Goal: Information Seeking & Learning: Find specific fact

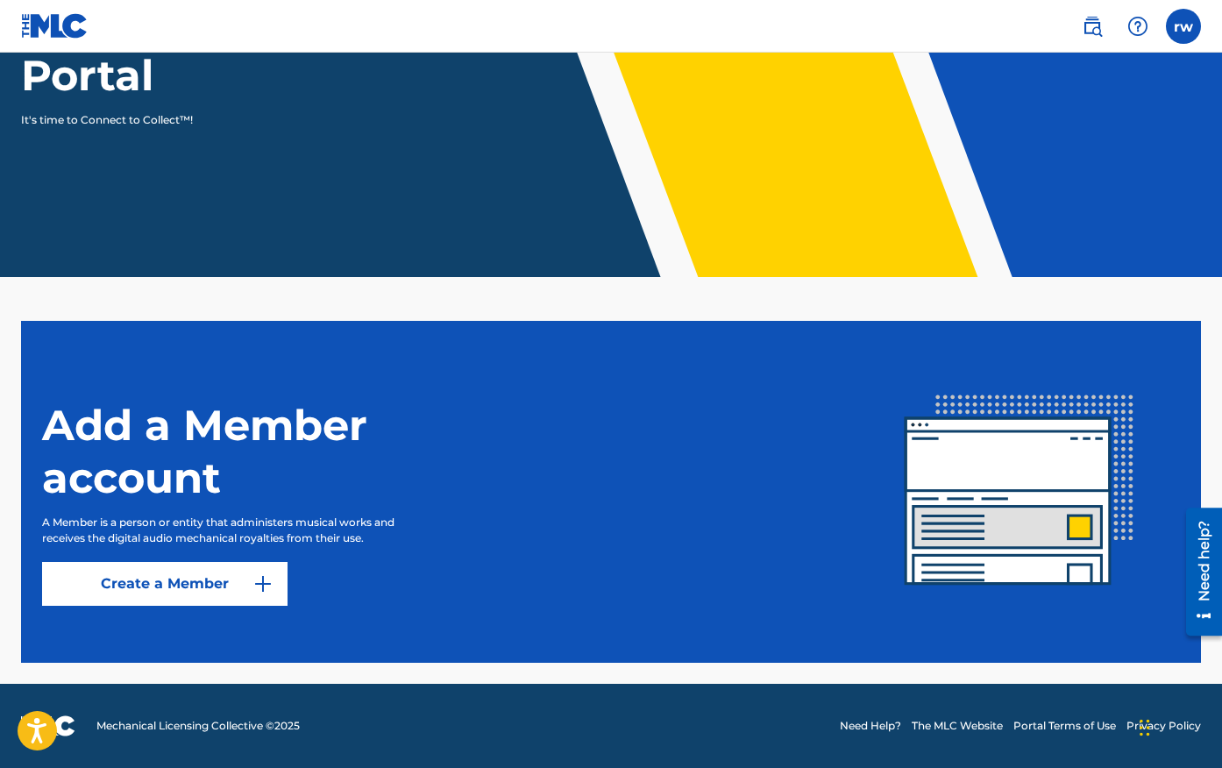
click at [272, 582] on img at bounding box center [262, 583] width 21 height 21
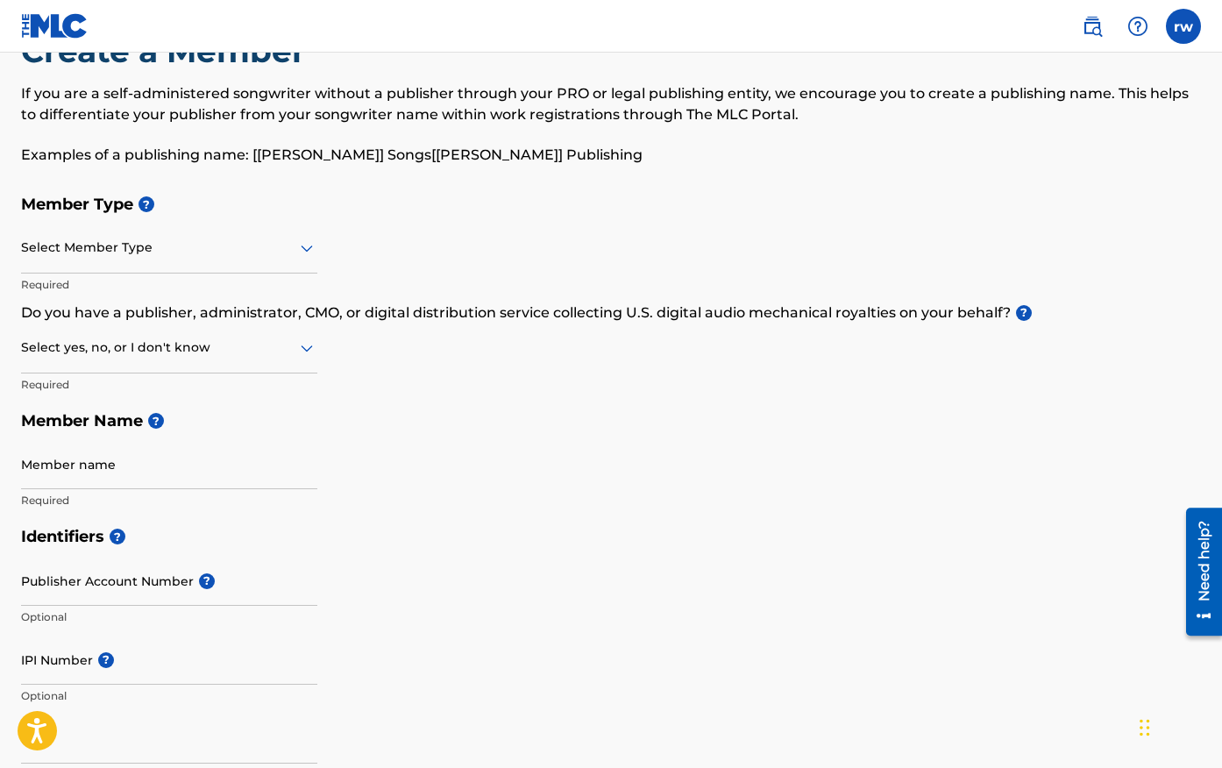
scroll to position [67, 0]
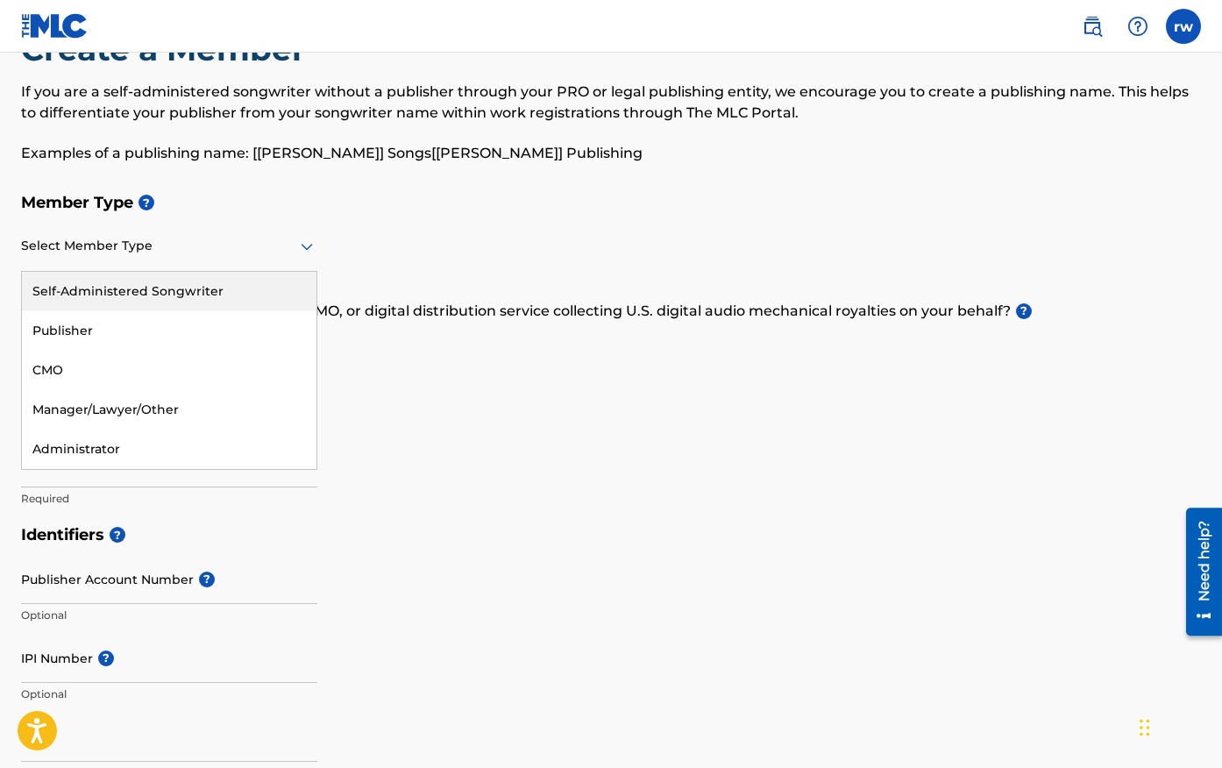
click at [263, 255] on div at bounding box center [169, 246] width 296 height 22
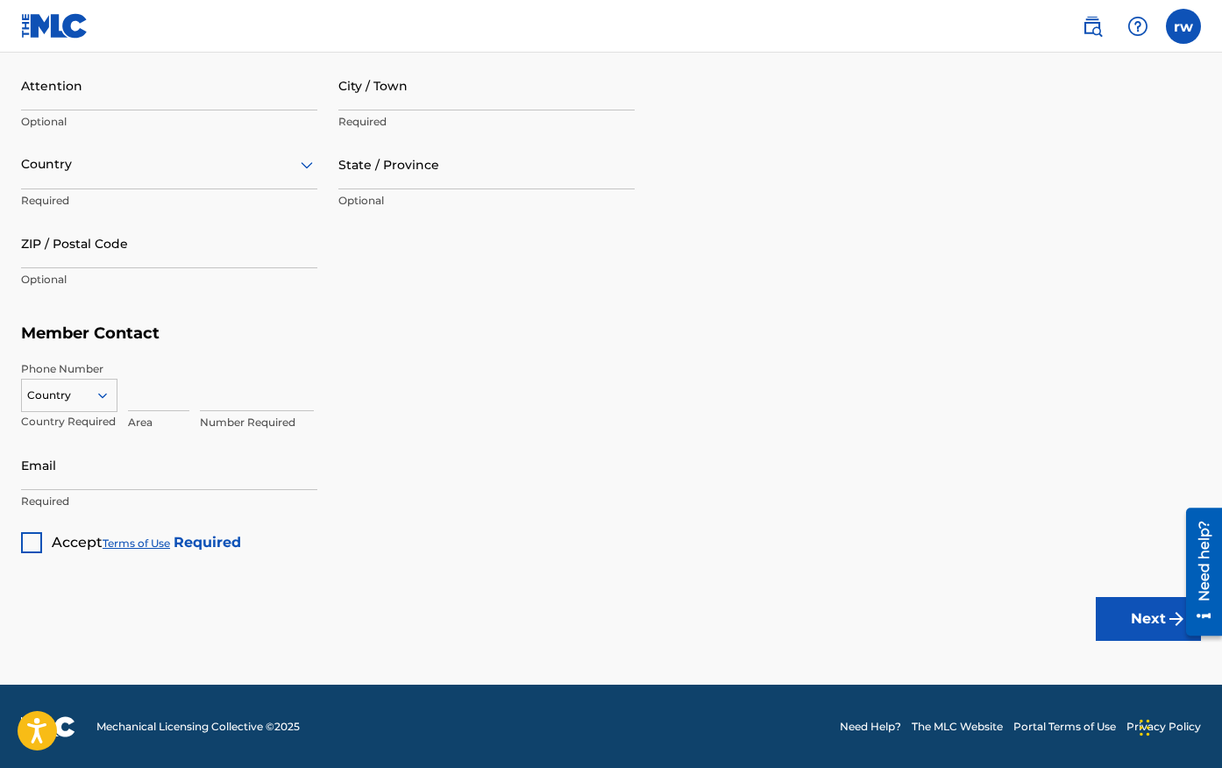
scroll to position [0, 0]
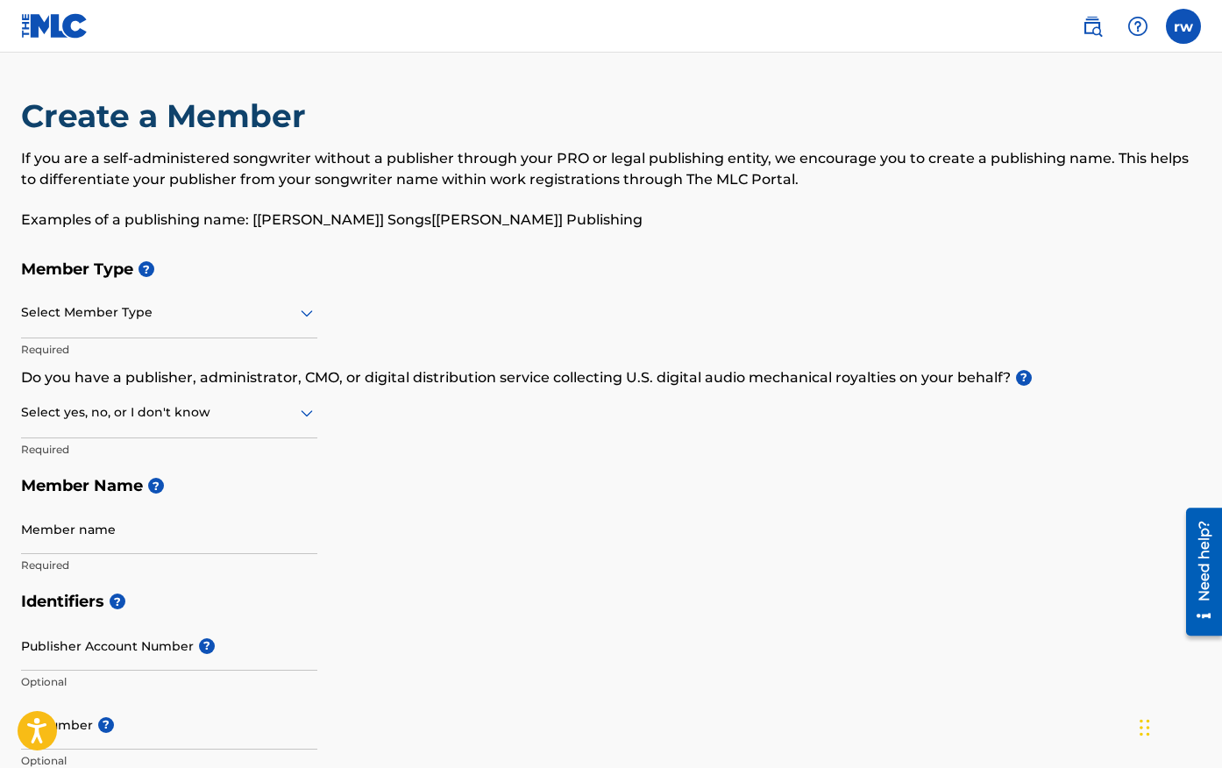
click at [1092, 31] on img at bounding box center [1092, 26] width 21 height 21
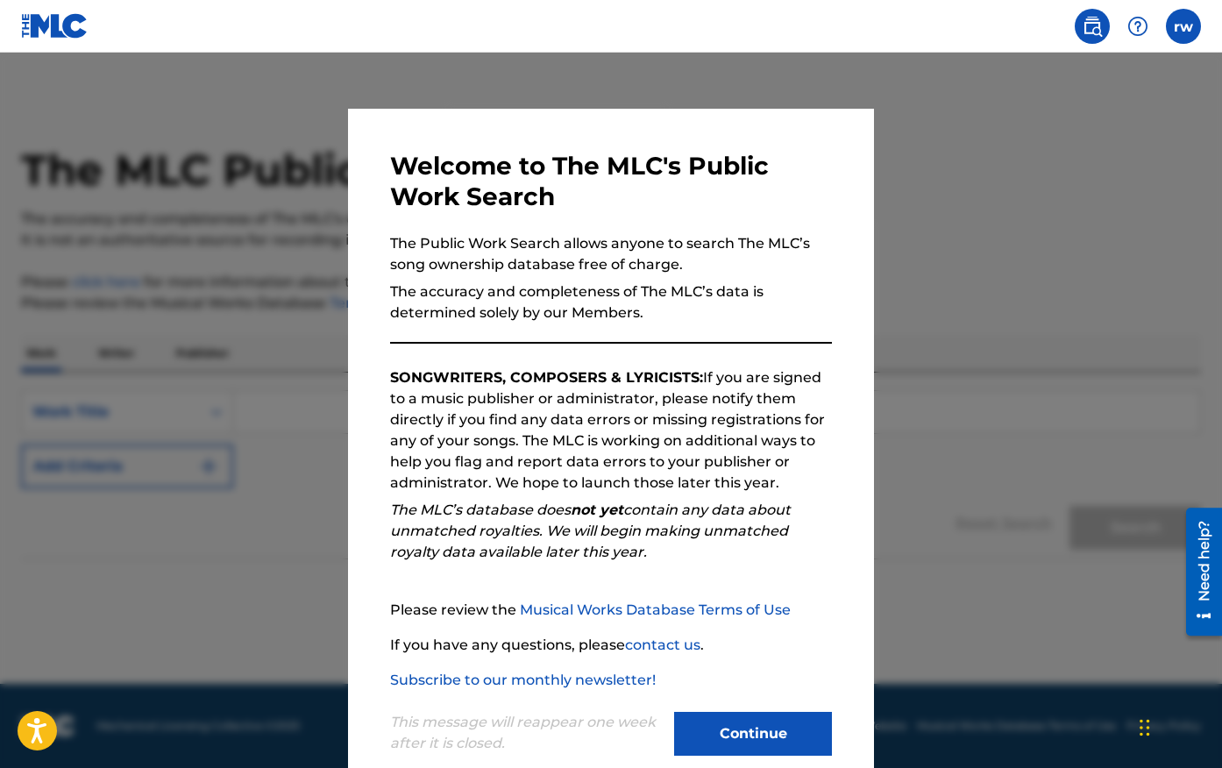
scroll to position [34, 0]
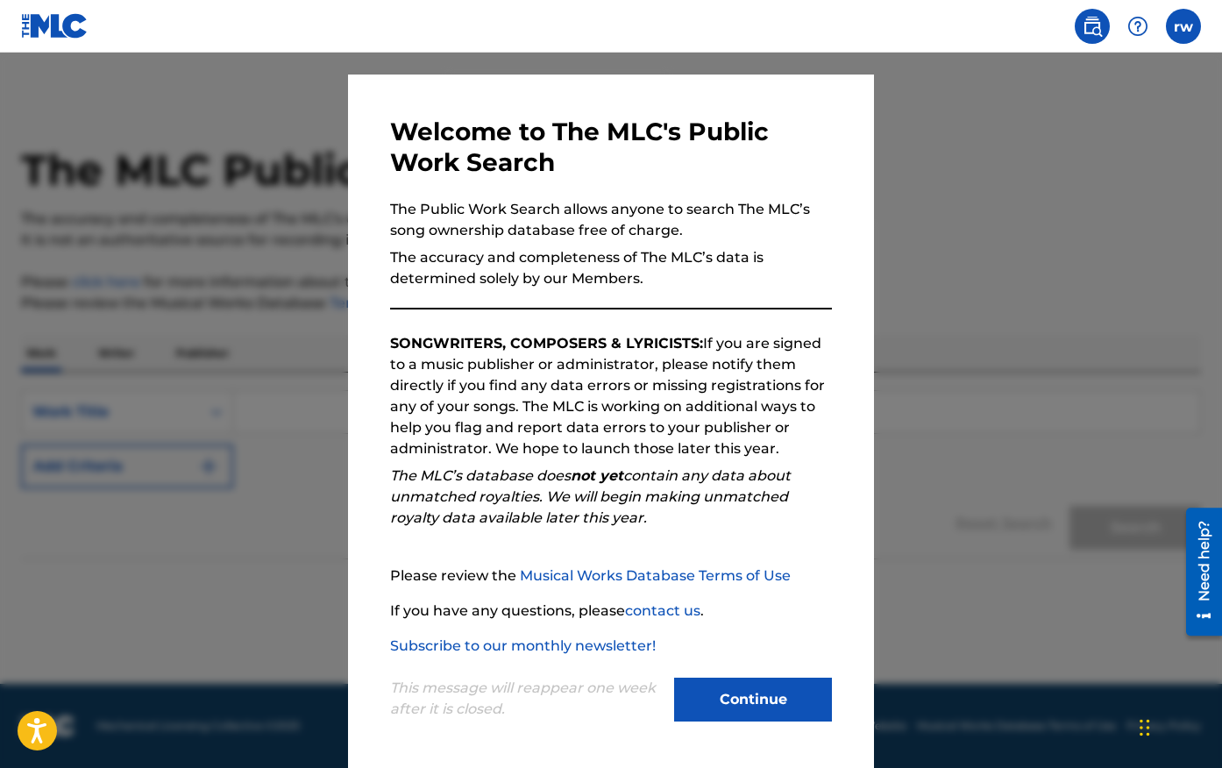
click at [722, 699] on button "Continue" at bounding box center [753, 700] width 158 height 44
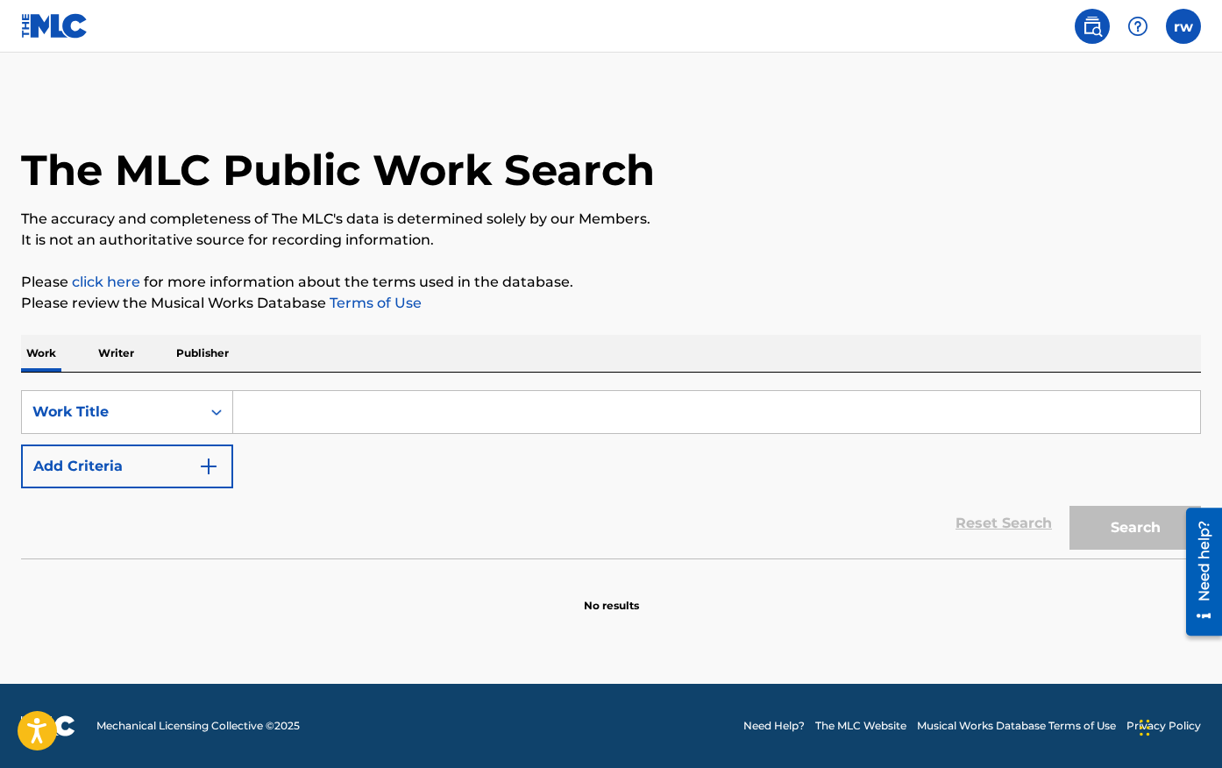
click at [123, 354] on p "Writer" at bounding box center [116, 353] width 46 height 37
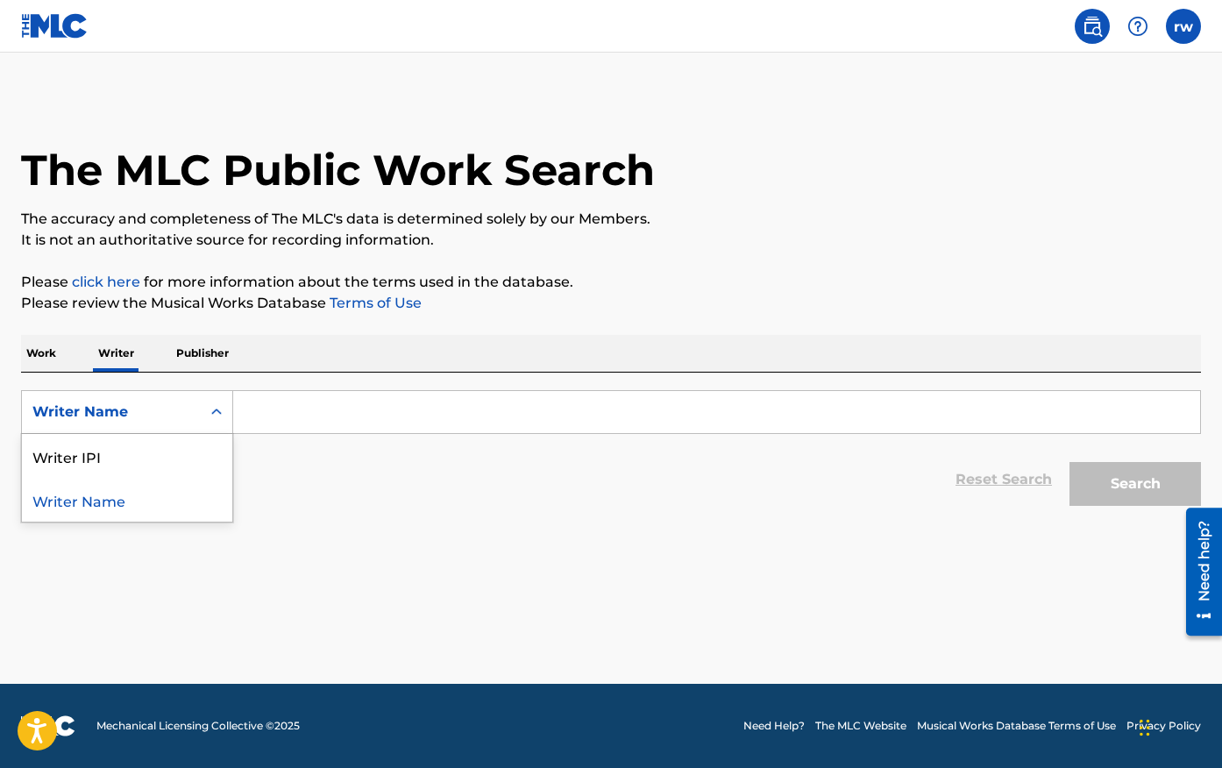
click at [104, 406] on div "Writer Name" at bounding box center [111, 411] width 158 height 21
click at [84, 498] on div "Writer Name" at bounding box center [127, 500] width 210 height 44
click at [289, 415] on input "Search Form" at bounding box center [716, 412] width 967 height 42
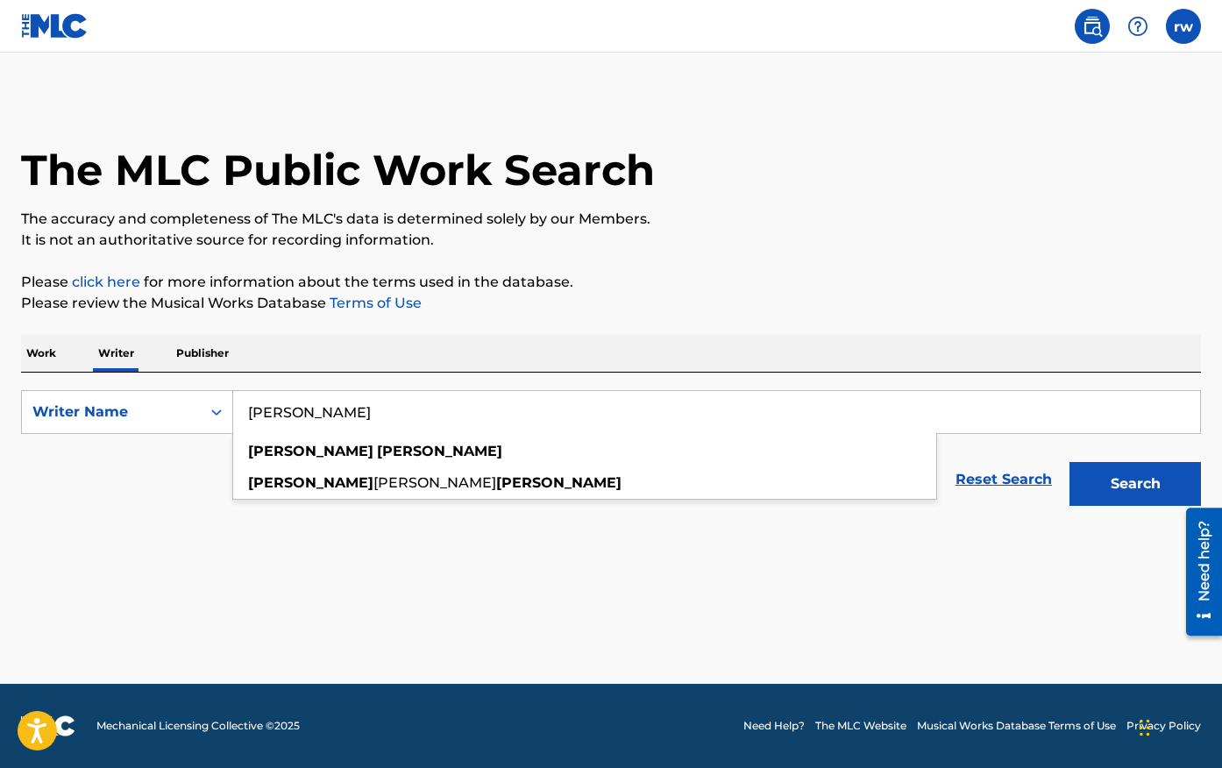
click at [1069, 462] on button "Search" at bounding box center [1134, 484] width 131 height 44
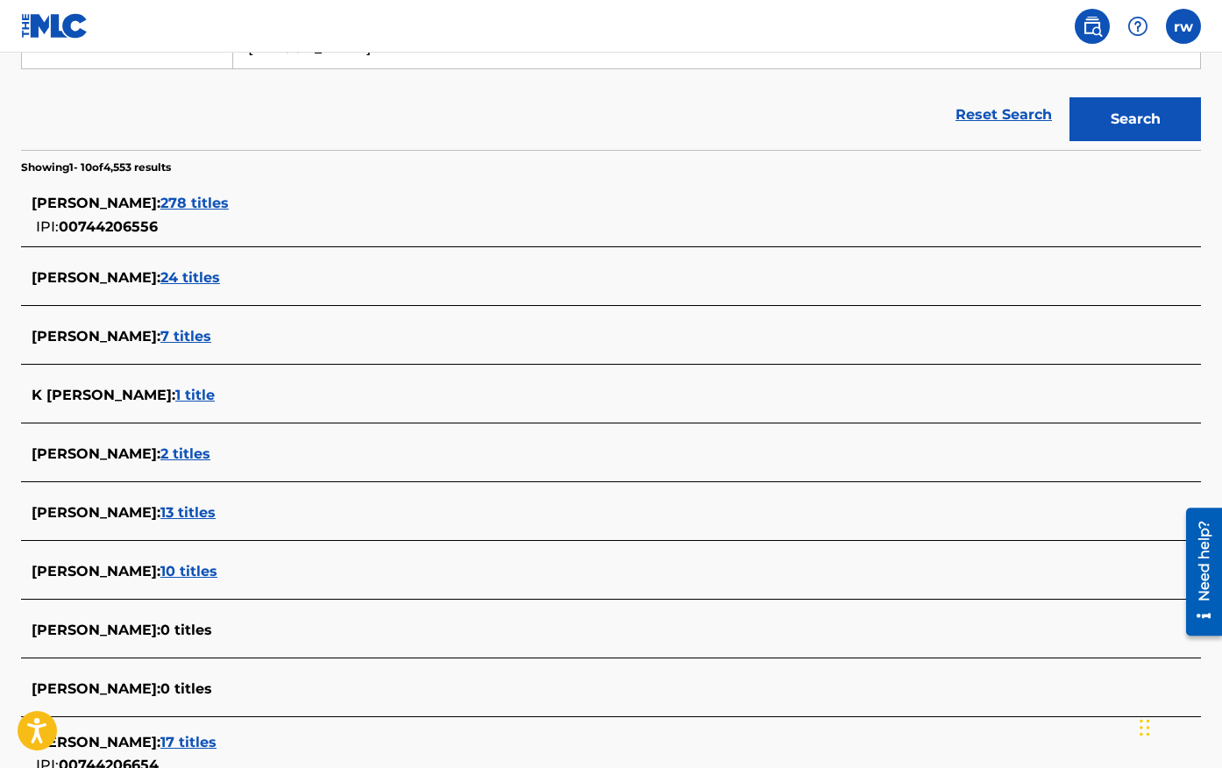
scroll to position [369, 0]
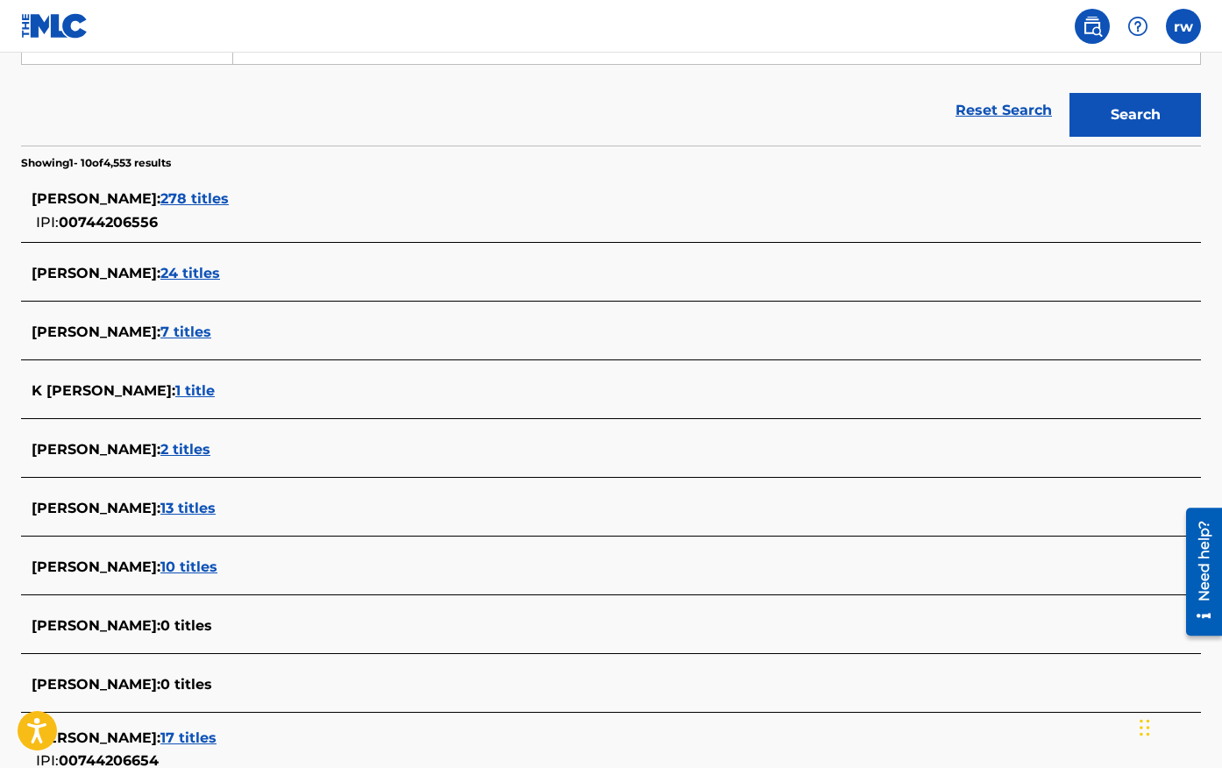
click at [229, 191] on span "278 titles" at bounding box center [194, 198] width 68 height 17
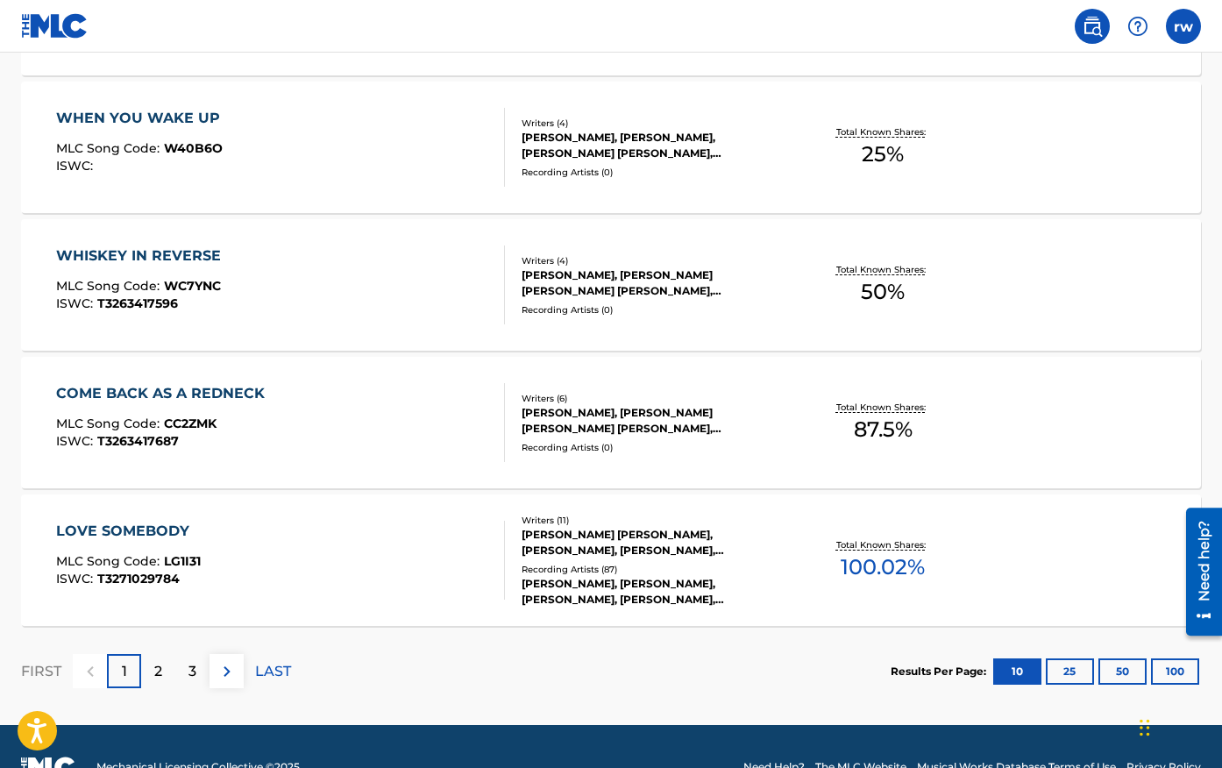
scroll to position [1378, 0]
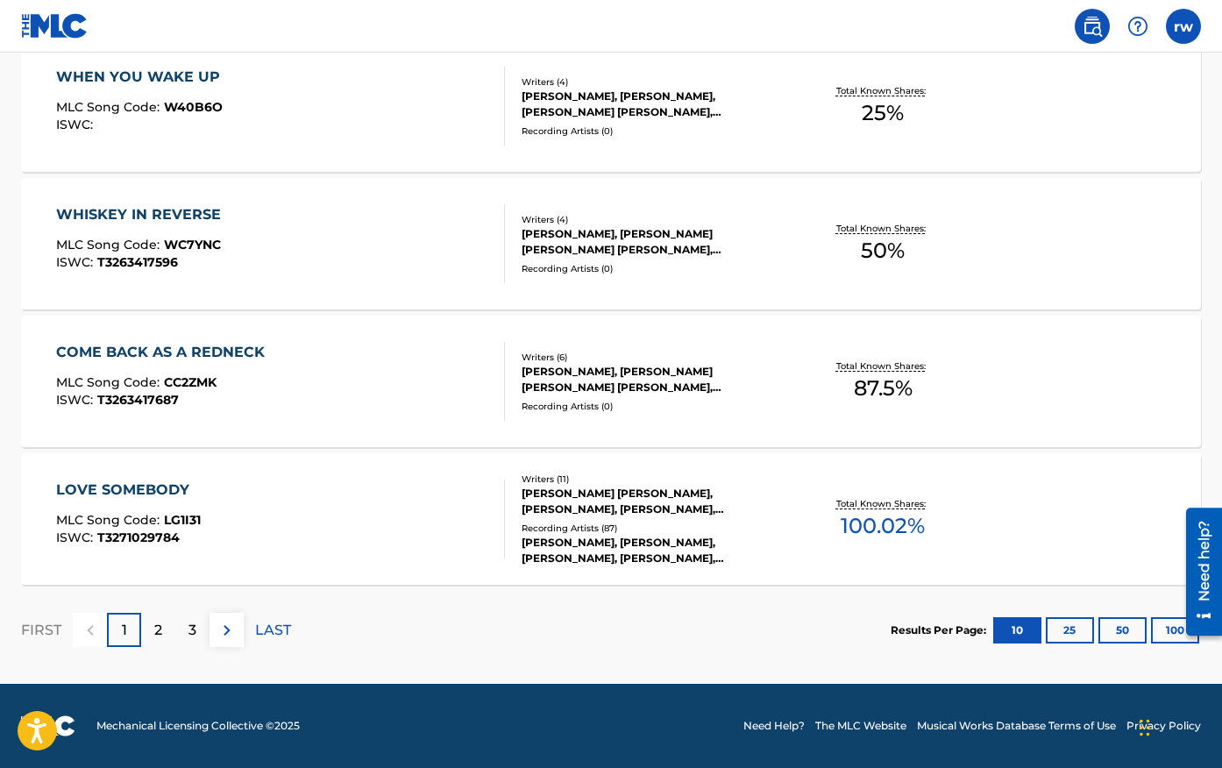
click at [1075, 636] on button "25" at bounding box center [1070, 630] width 48 height 26
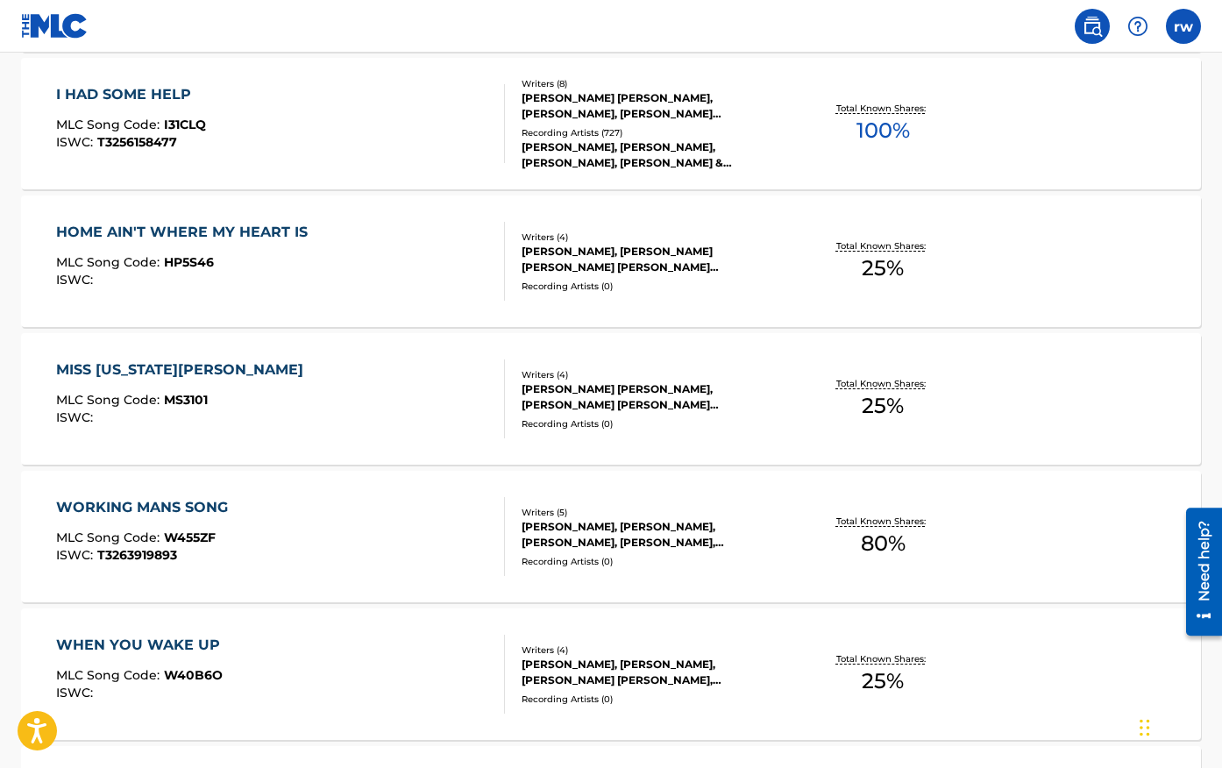
scroll to position [0, 0]
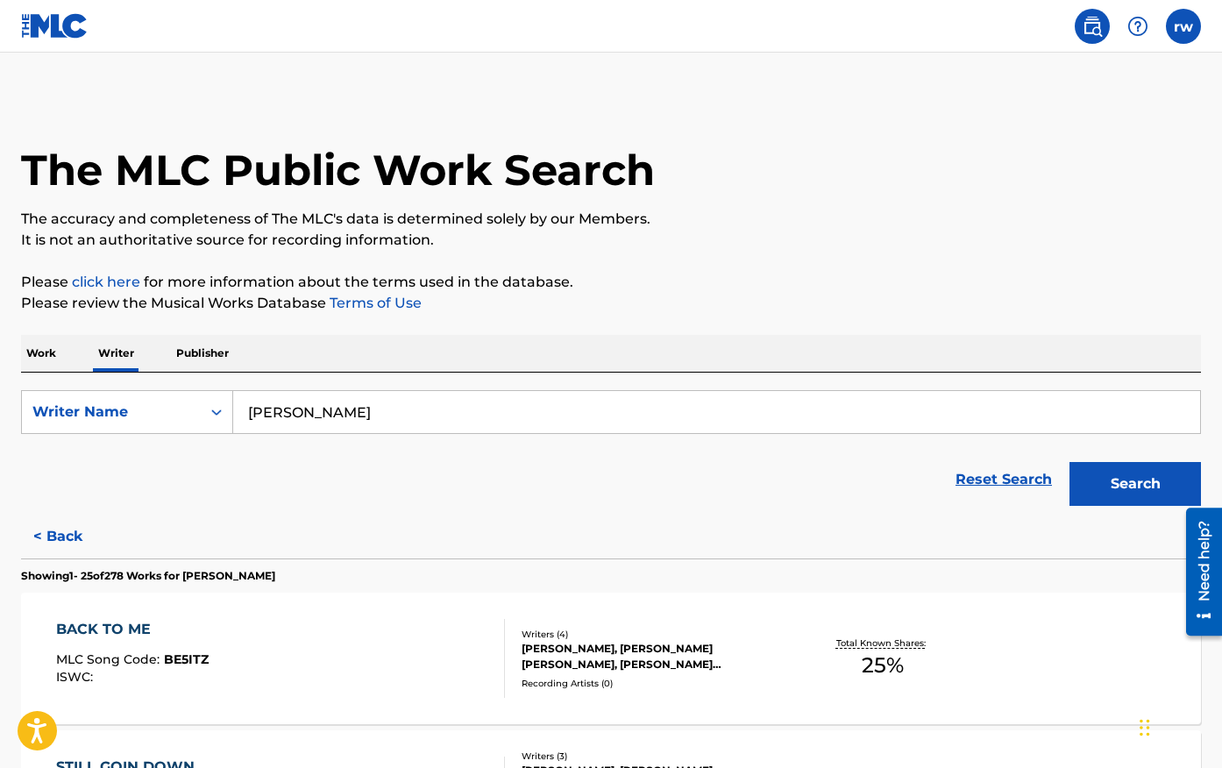
click at [361, 407] on input "[PERSON_NAME]" at bounding box center [716, 412] width 967 height 42
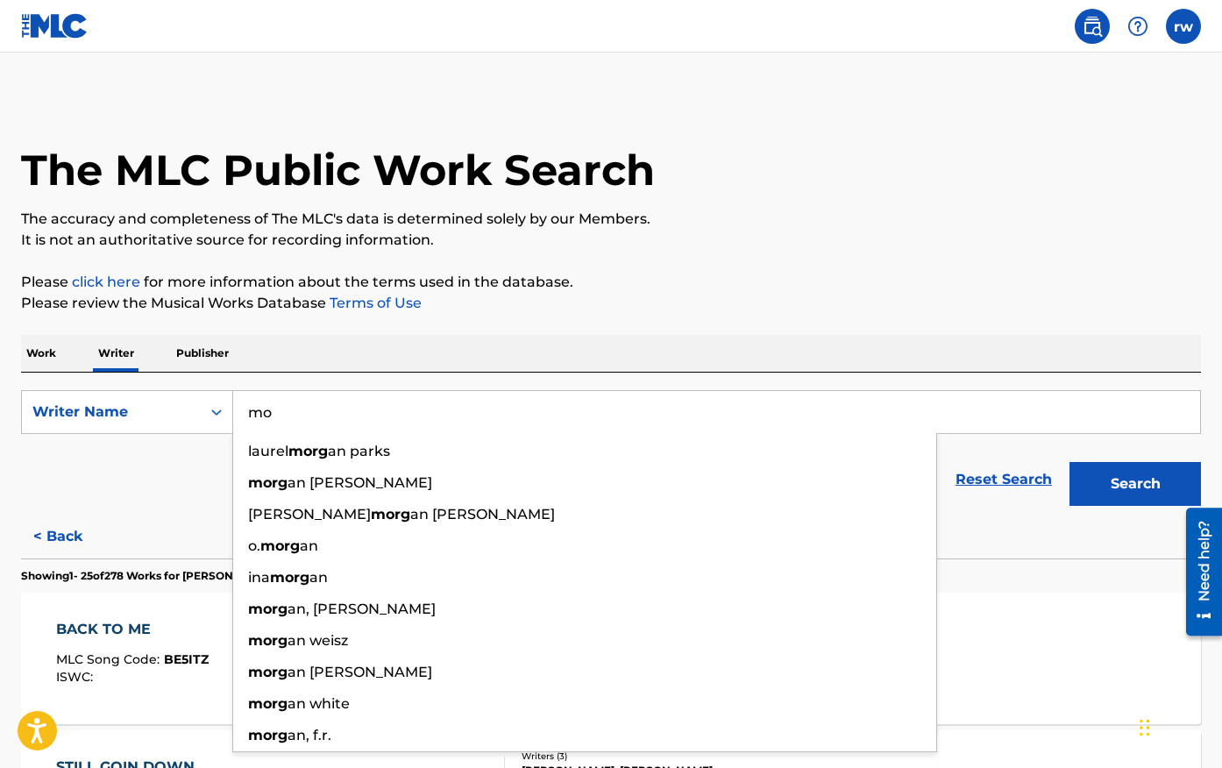
type input "m"
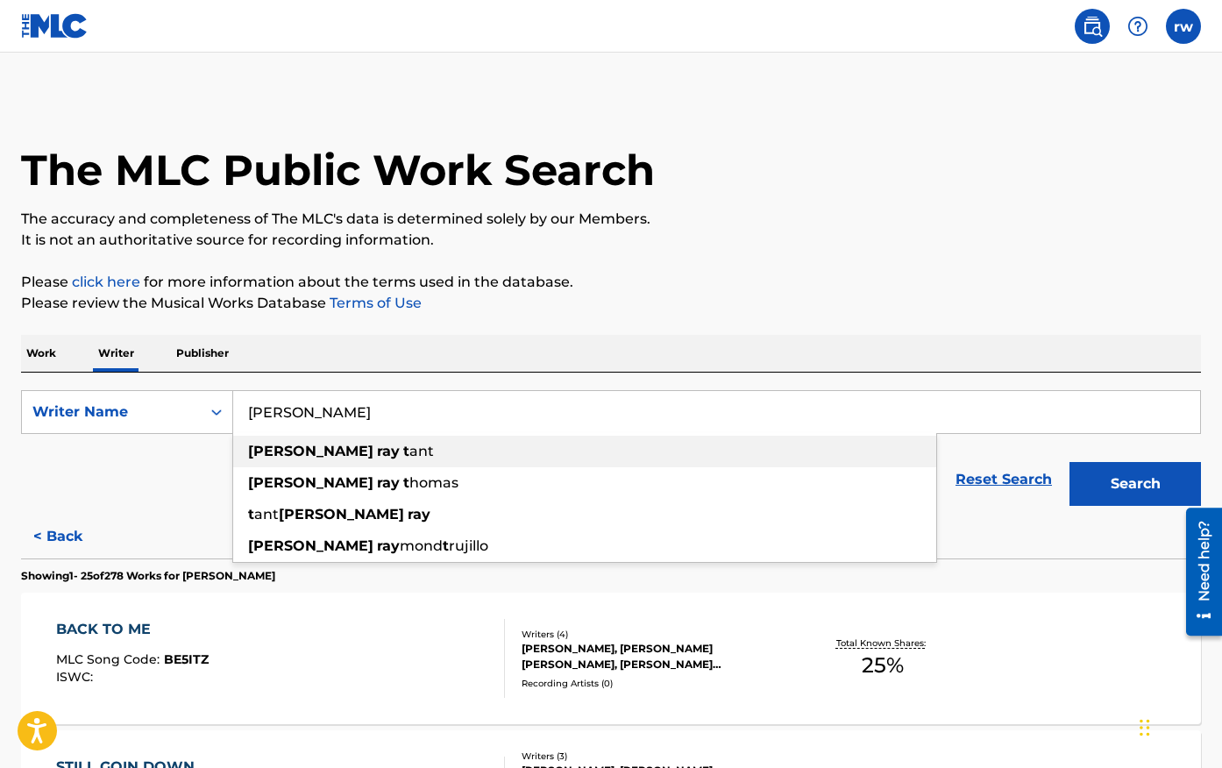
click at [305, 448] on strong "[PERSON_NAME]" at bounding box center [310, 451] width 125 height 17
type input "[PERSON_NAME]"
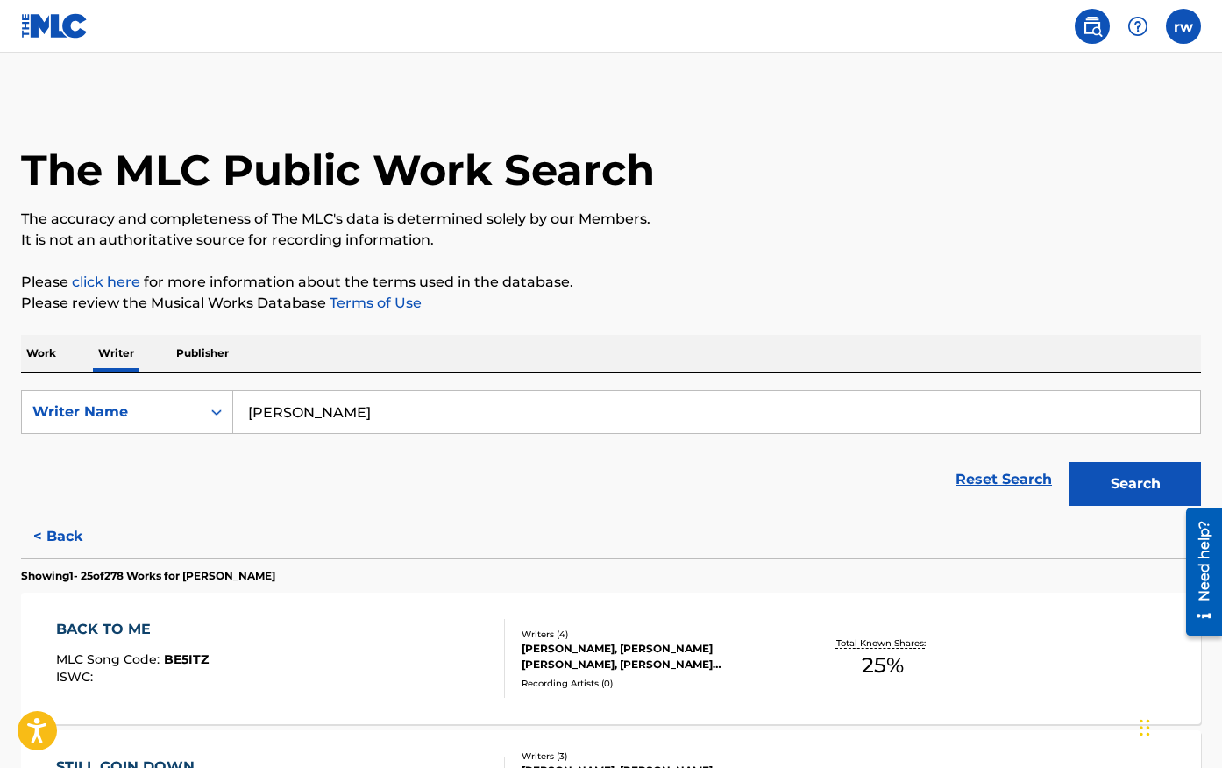
click at [1135, 479] on button "Search" at bounding box center [1134, 484] width 131 height 44
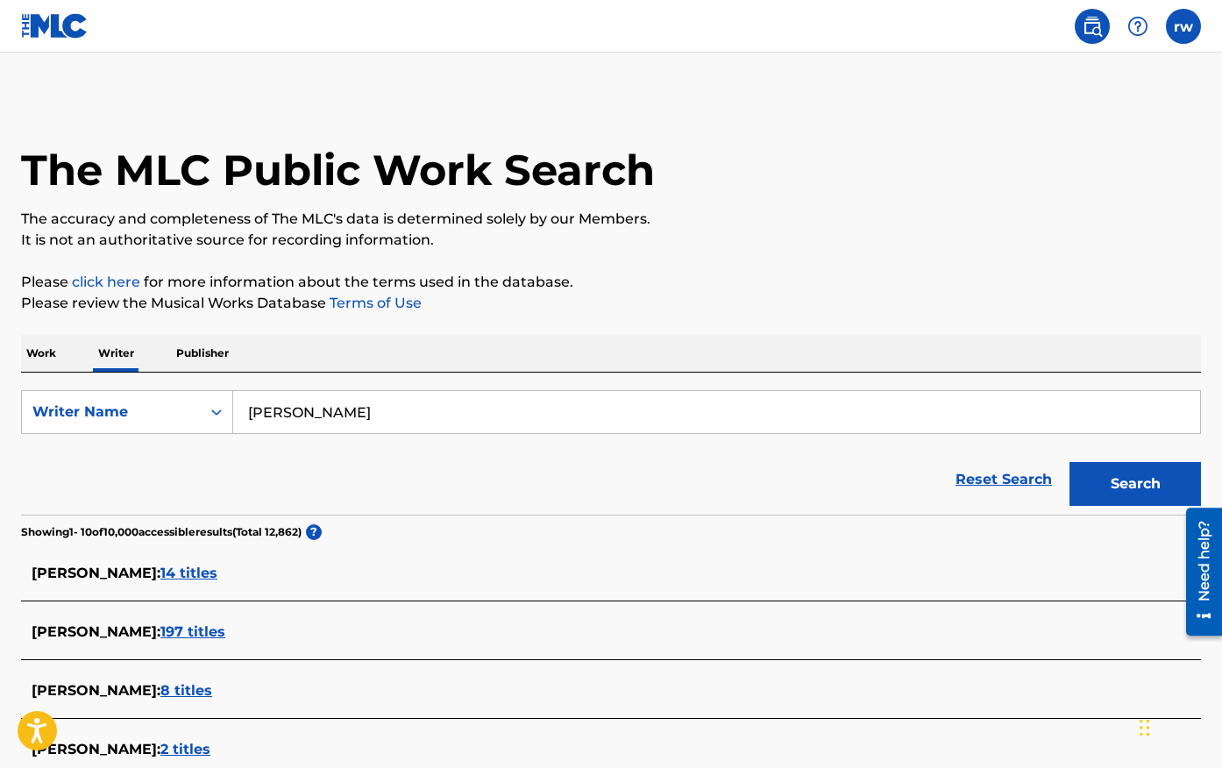
click at [189, 578] on span "14 titles" at bounding box center [188, 572] width 57 height 17
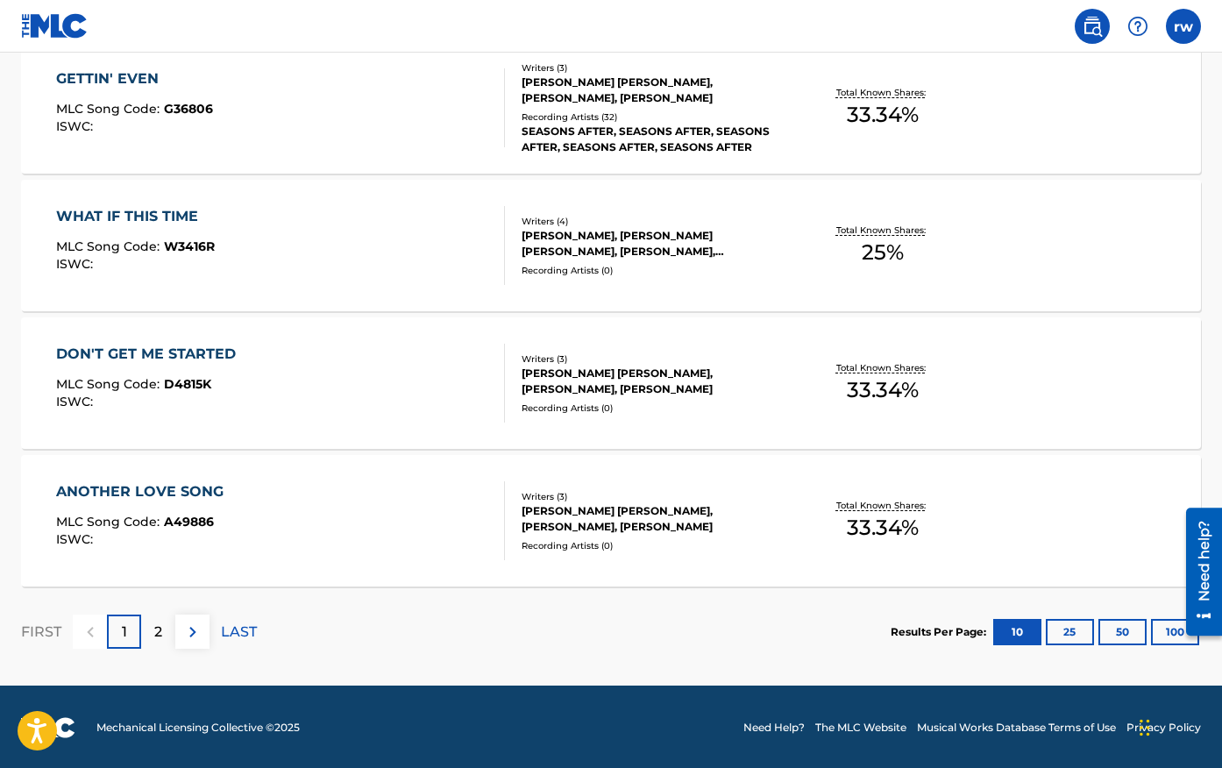
scroll to position [1378, 0]
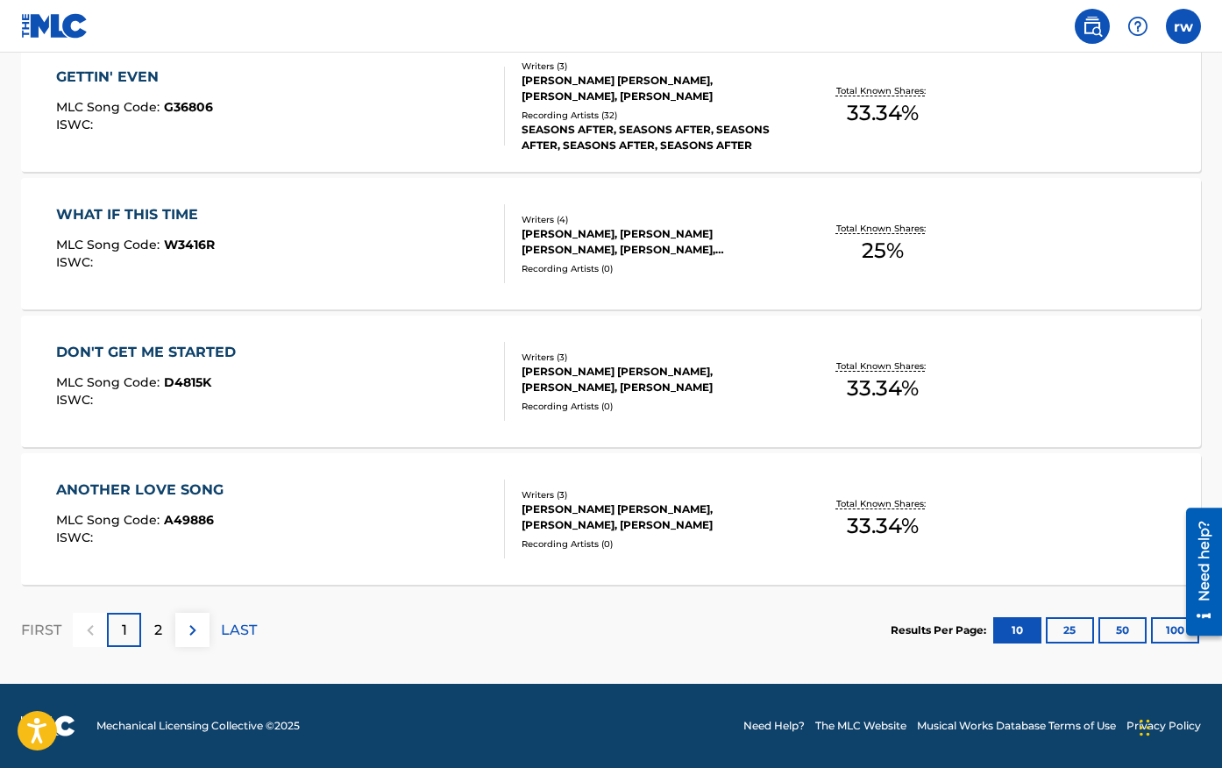
click at [158, 635] on p "2" at bounding box center [158, 630] width 8 height 21
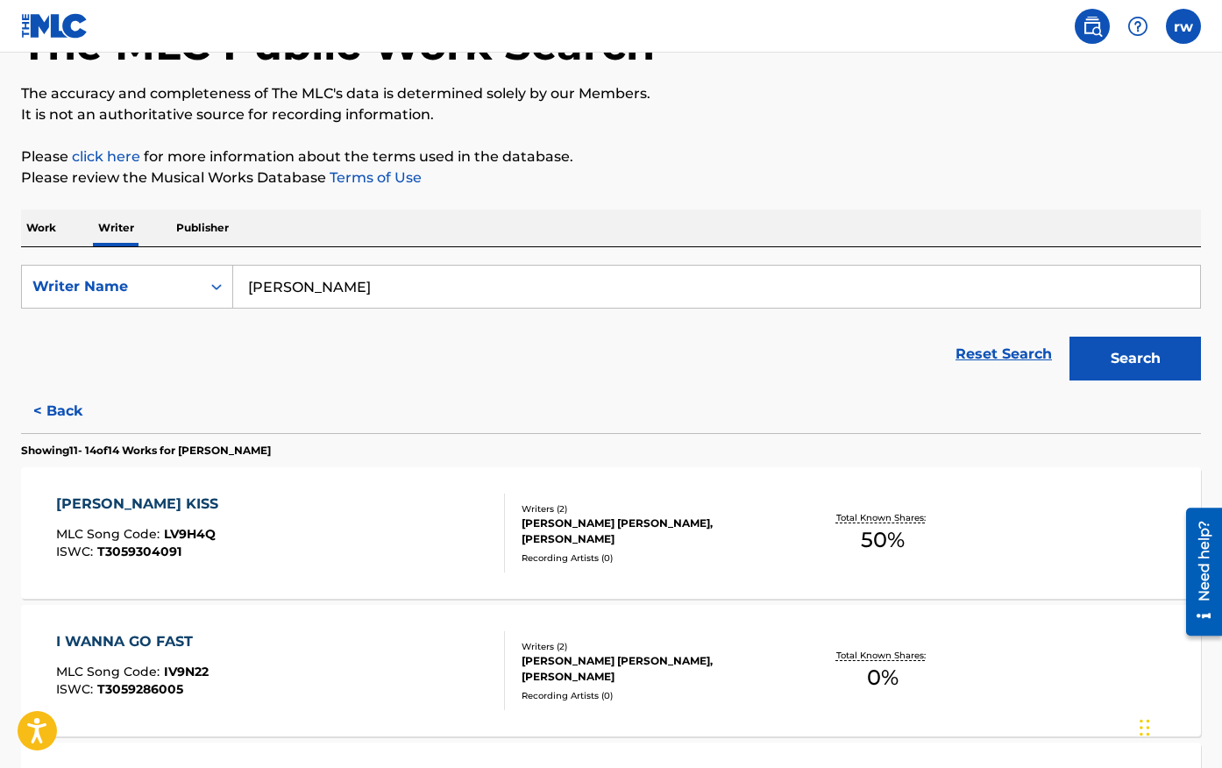
scroll to position [0, 0]
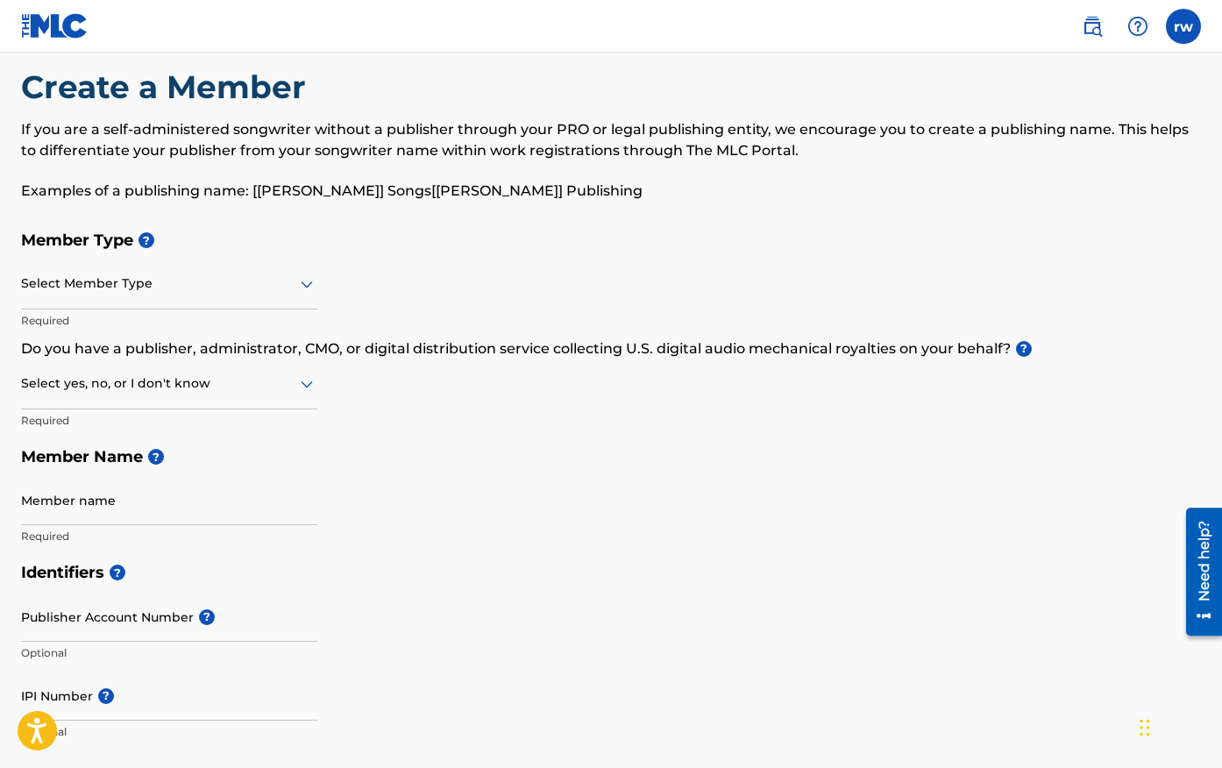
scroll to position [25, 0]
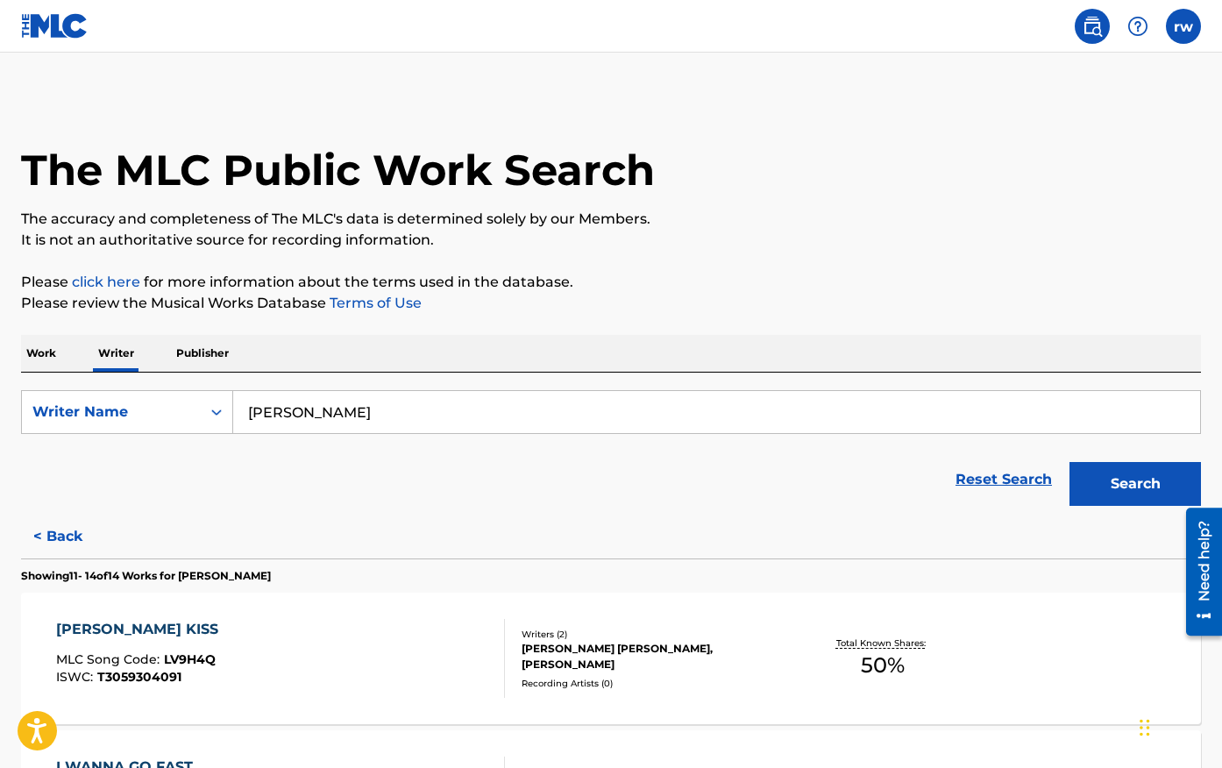
click at [1112, 486] on button "Search" at bounding box center [1134, 484] width 131 height 44
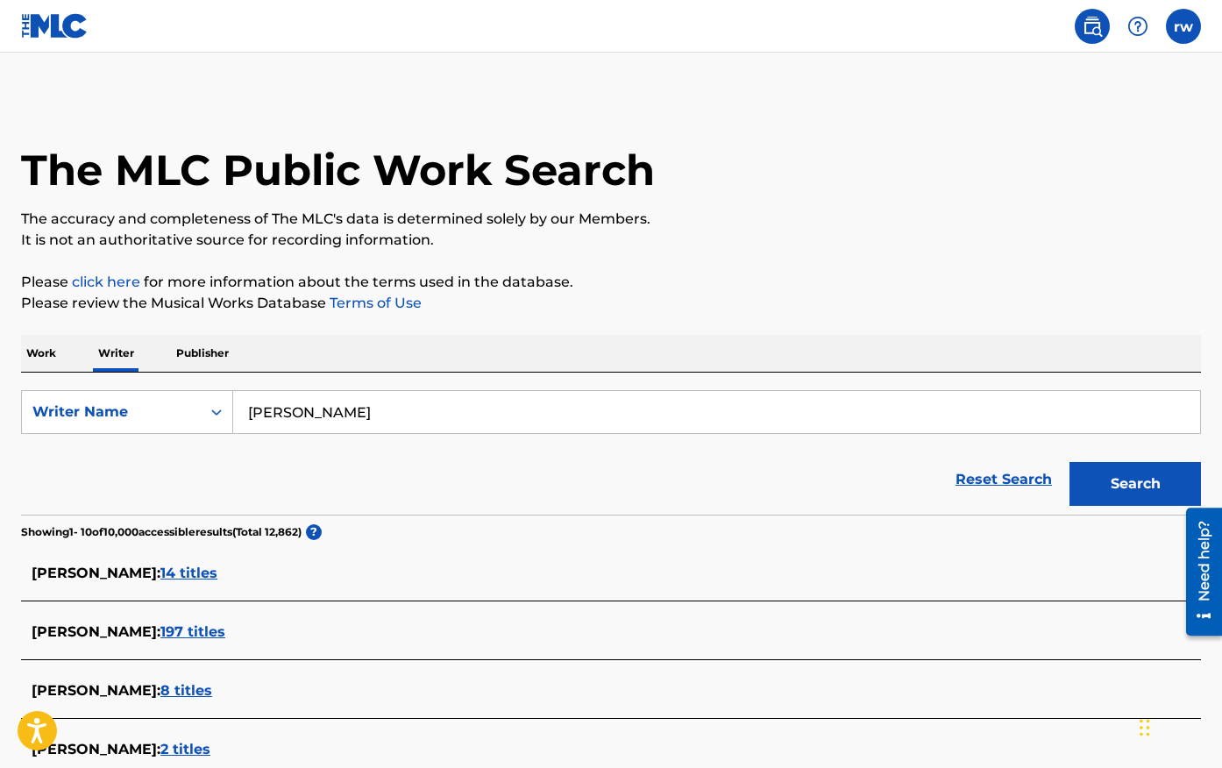
click at [195, 635] on span "197 titles" at bounding box center [192, 631] width 65 height 17
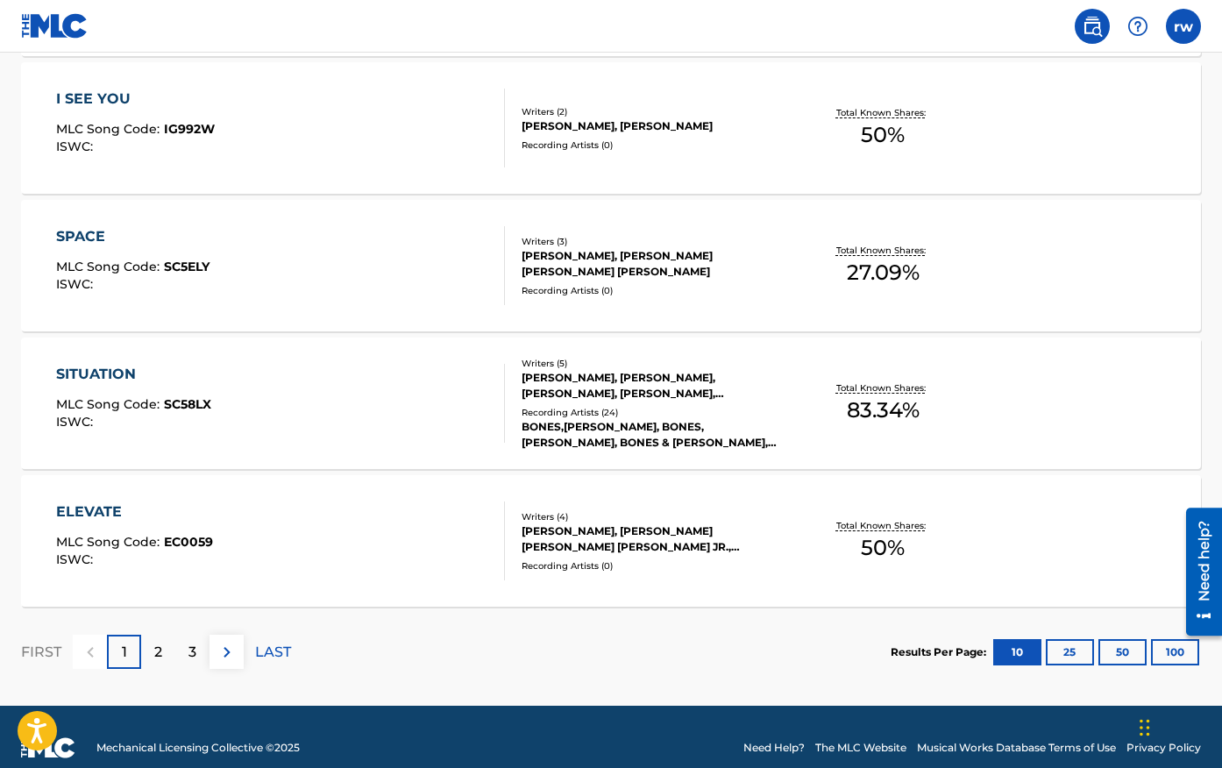
scroll to position [1378, 0]
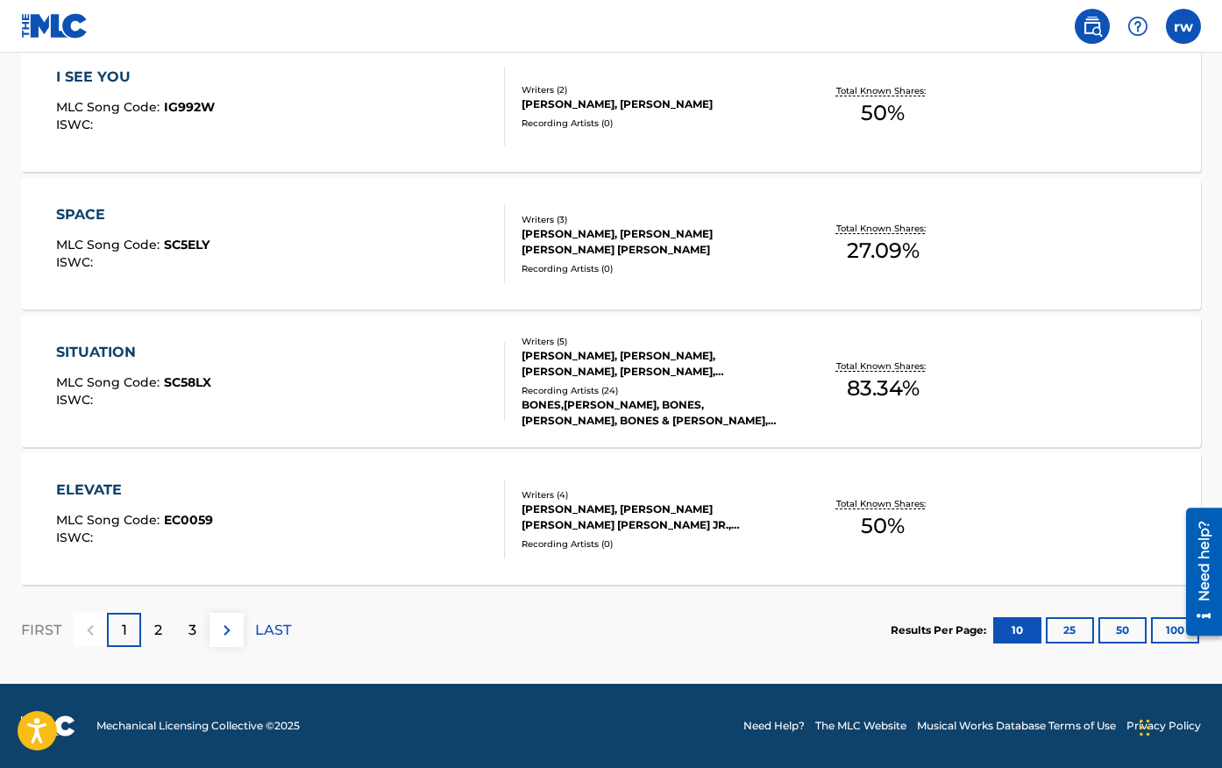
click at [154, 631] on p "2" at bounding box center [158, 630] width 8 height 21
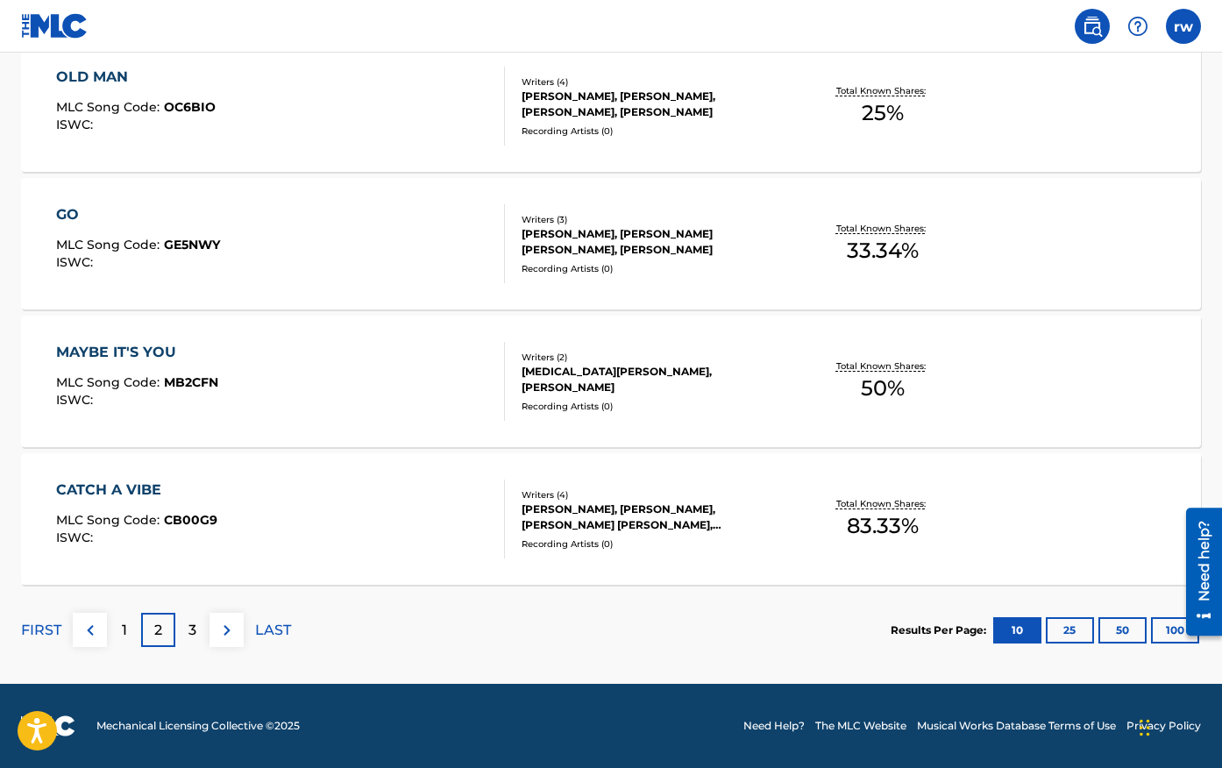
click at [190, 627] on p "3" at bounding box center [192, 630] width 8 height 21
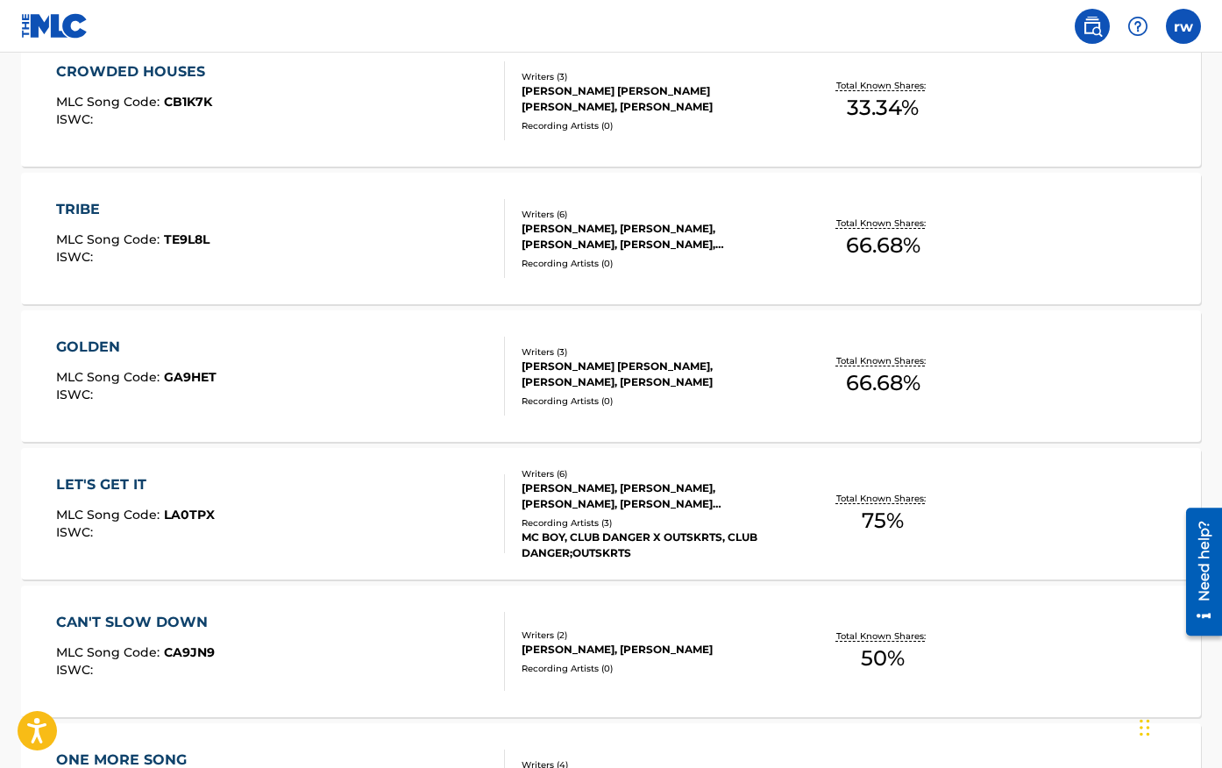
scroll to position [0, 0]
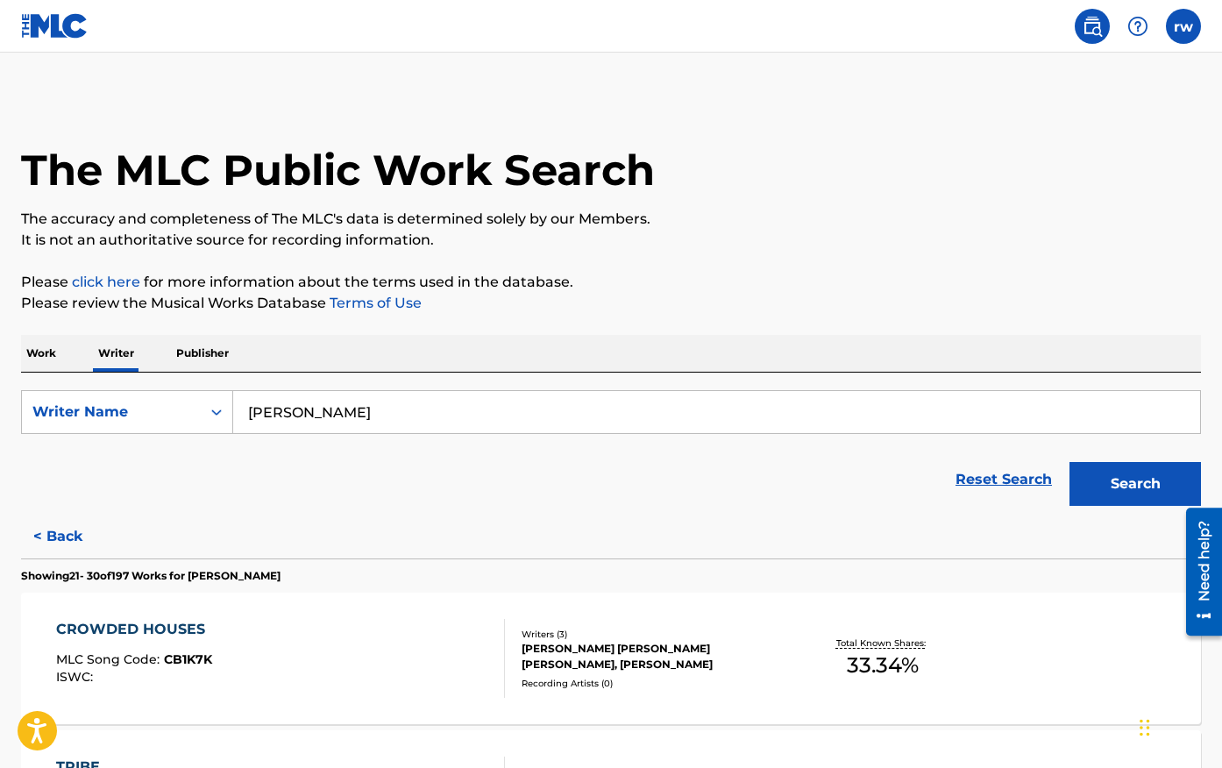
click at [1143, 481] on button "Search" at bounding box center [1134, 484] width 131 height 44
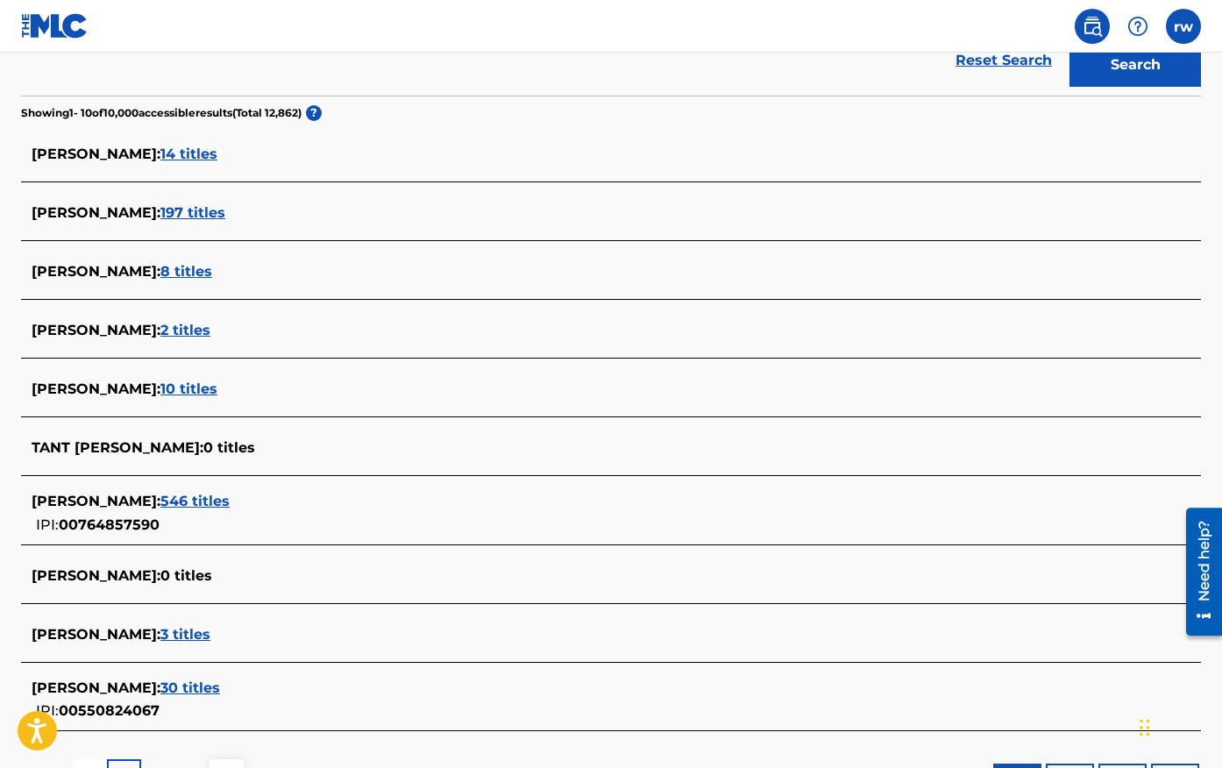
scroll to position [445, 0]
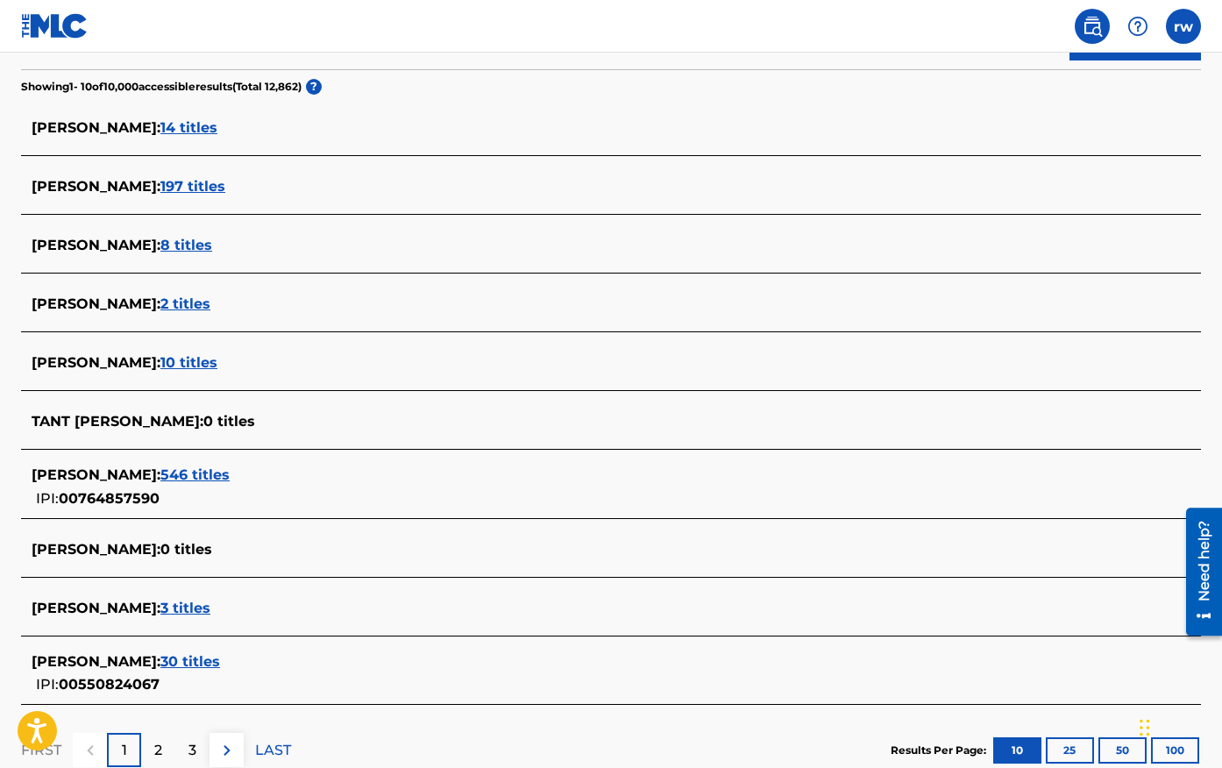
click at [220, 661] on span "30 titles" at bounding box center [190, 661] width 60 height 17
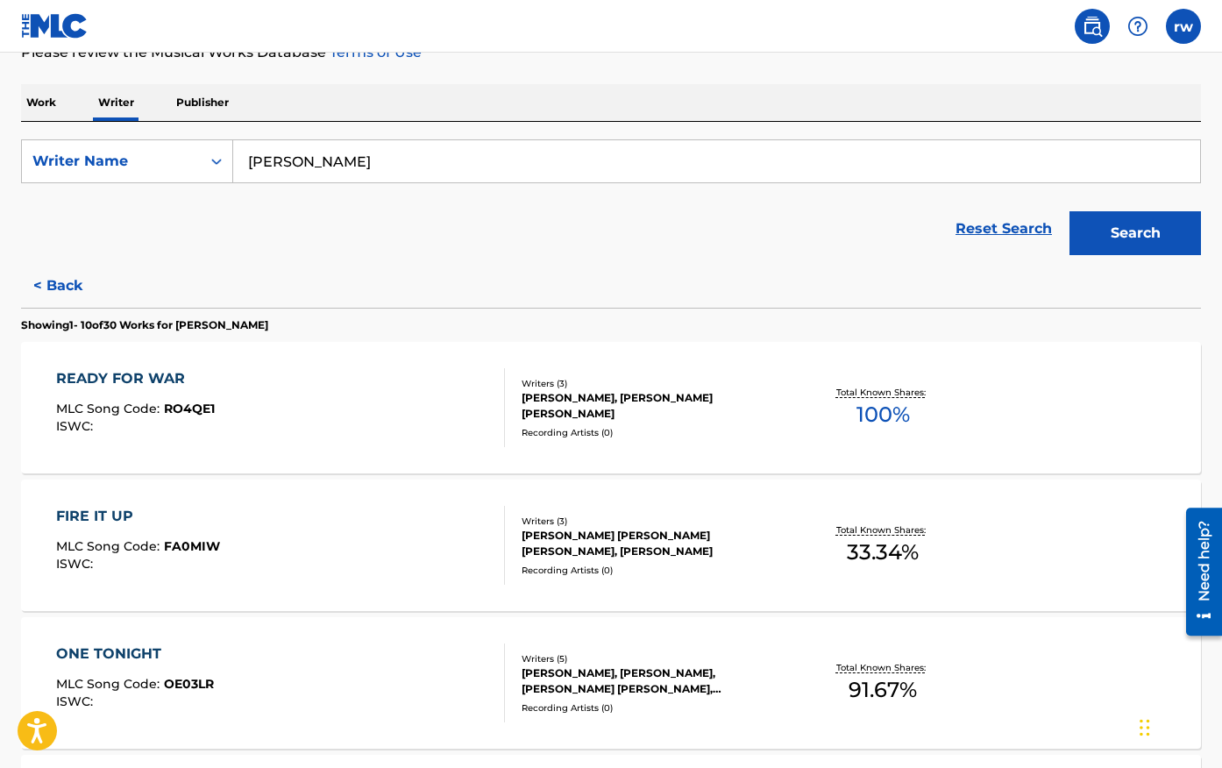
scroll to position [248, 0]
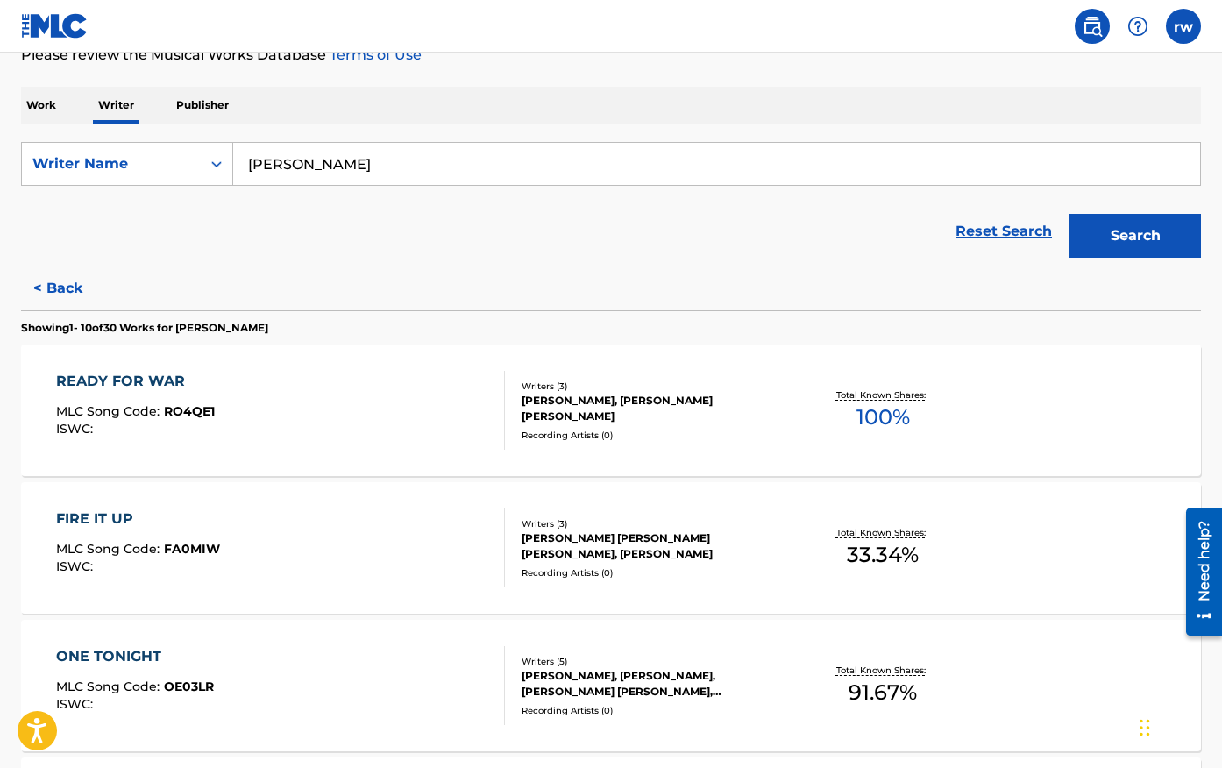
click at [1109, 237] on button "Search" at bounding box center [1134, 236] width 131 height 44
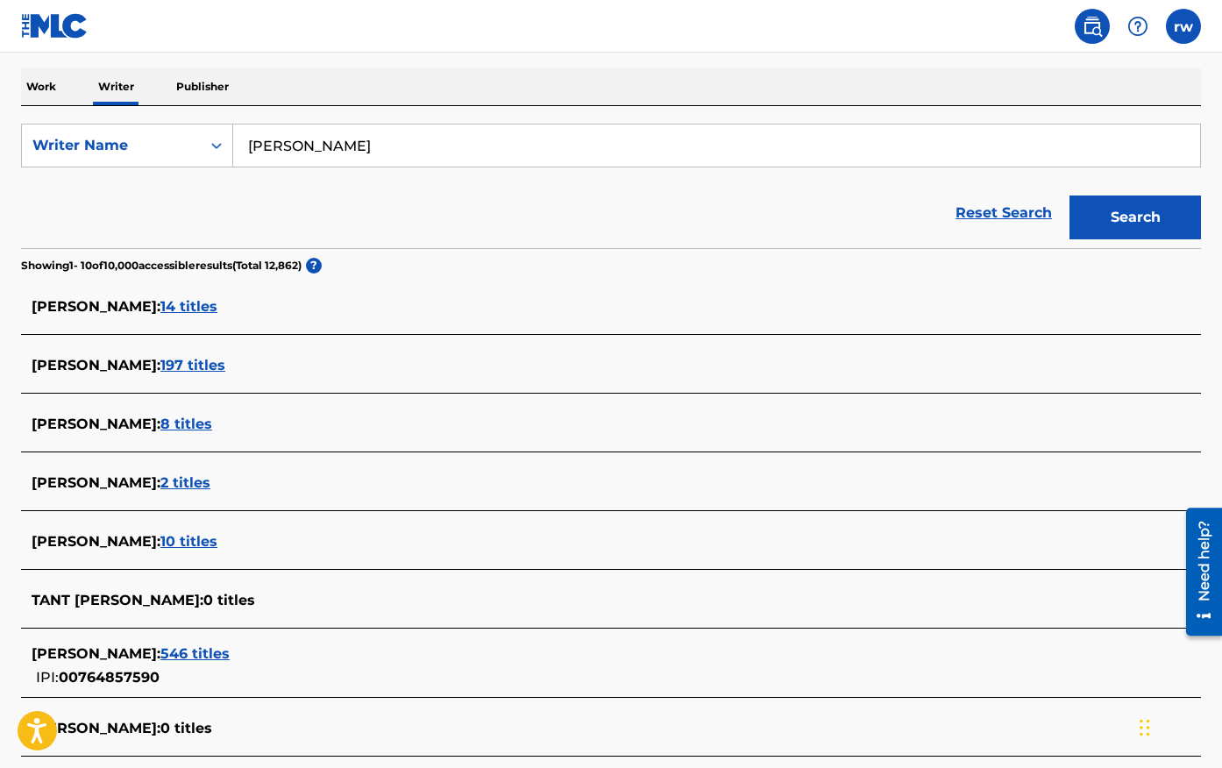
scroll to position [274, 0]
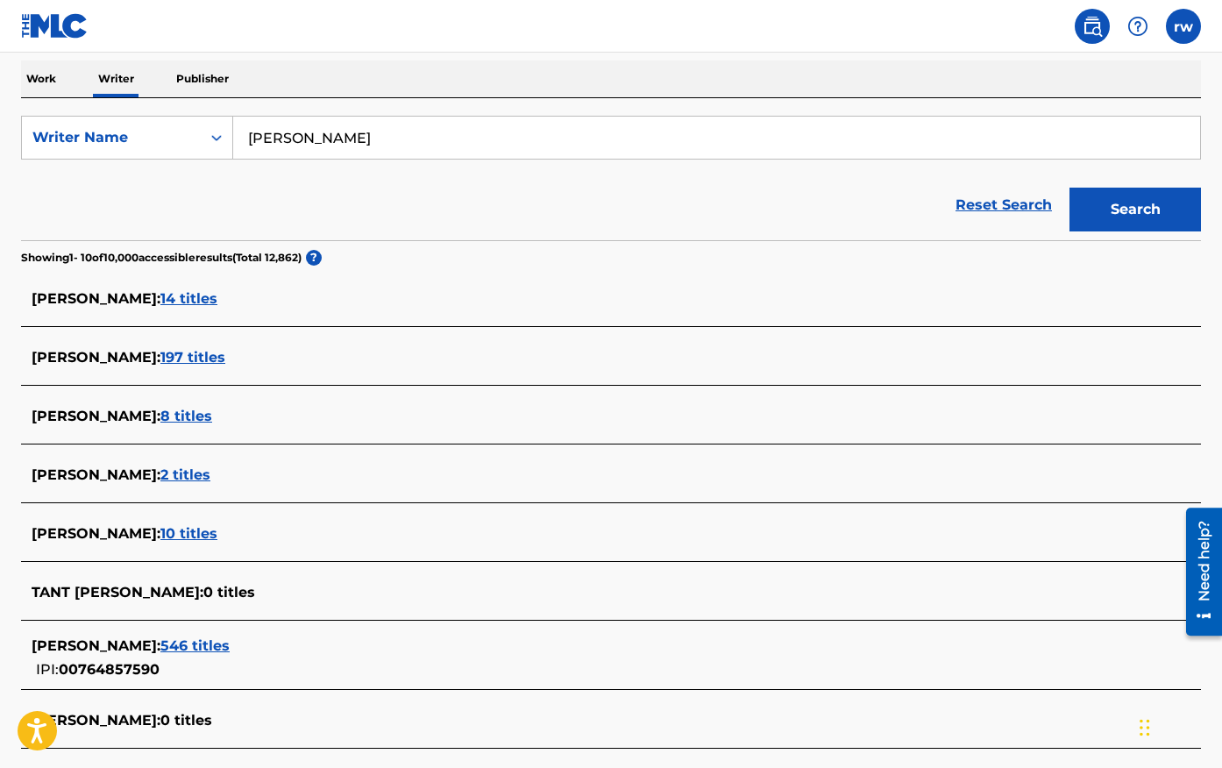
click at [195, 363] on span "197 titles" at bounding box center [192, 357] width 65 height 17
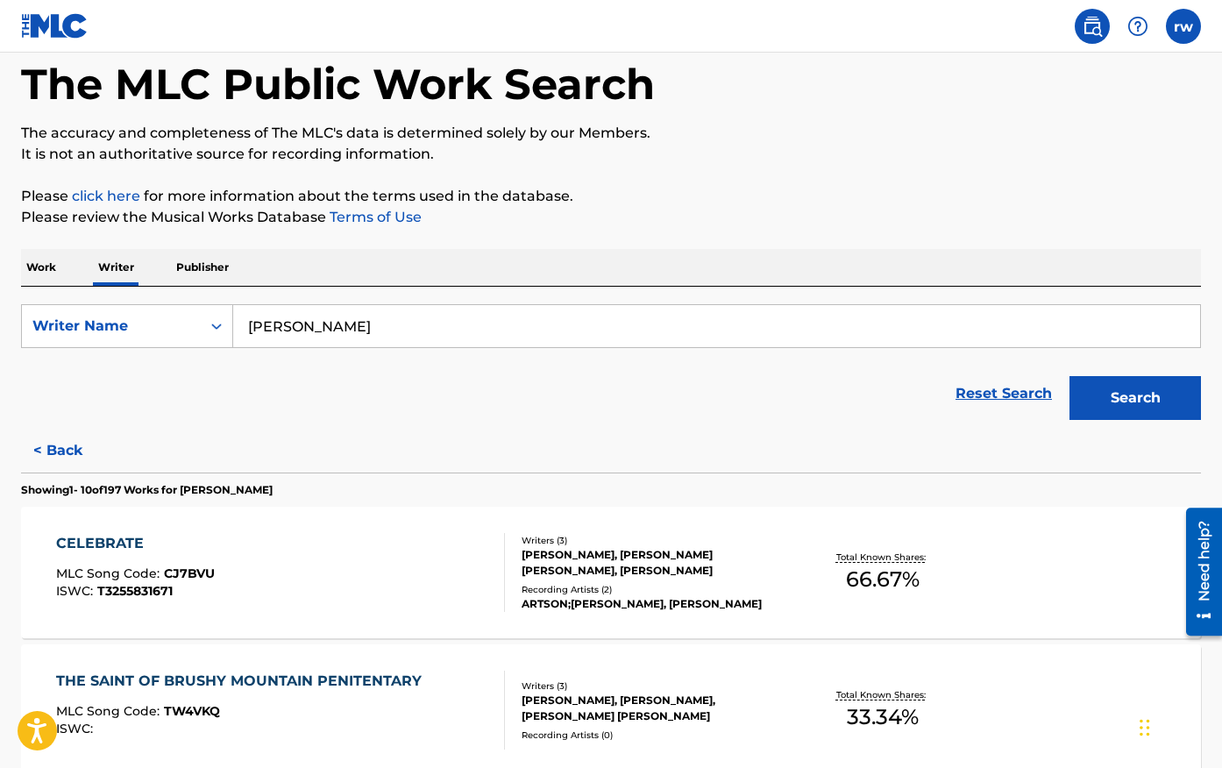
scroll to position [0, 0]
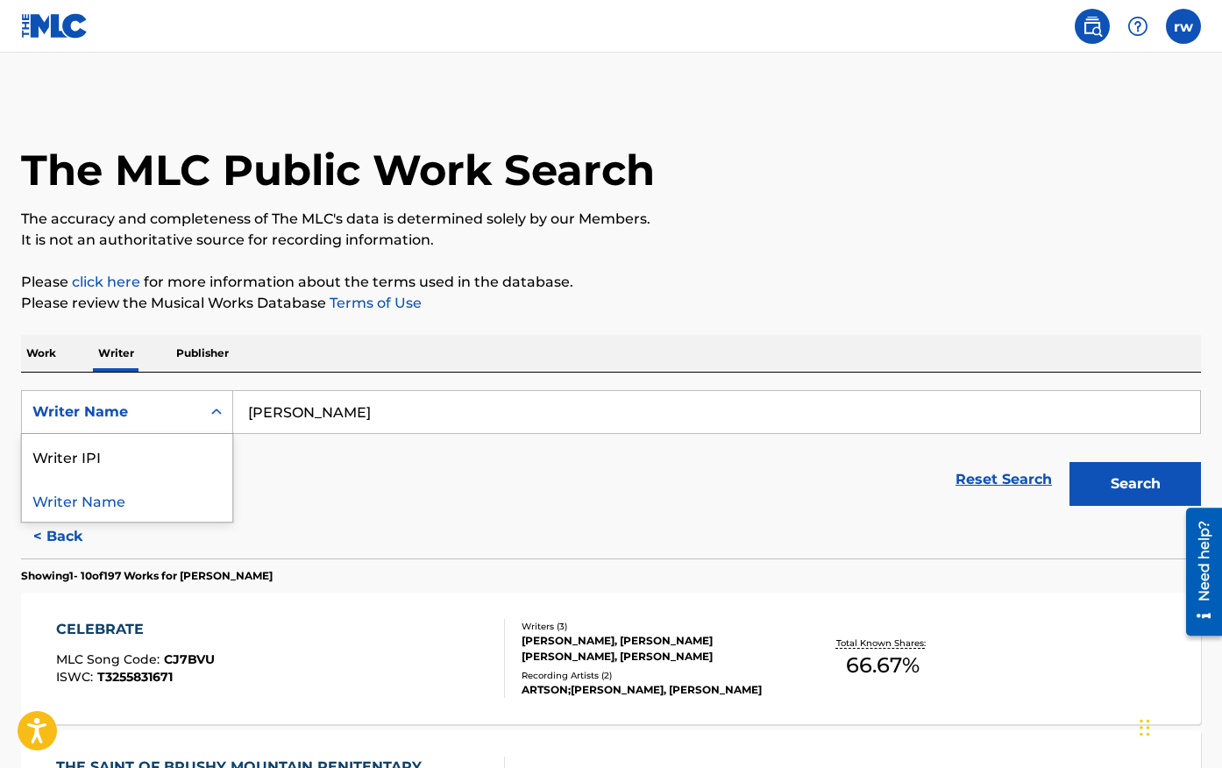
click at [157, 414] on div "Writer Name" at bounding box center [111, 411] width 158 height 21
click at [383, 419] on input "[PERSON_NAME]" at bounding box center [716, 412] width 967 height 42
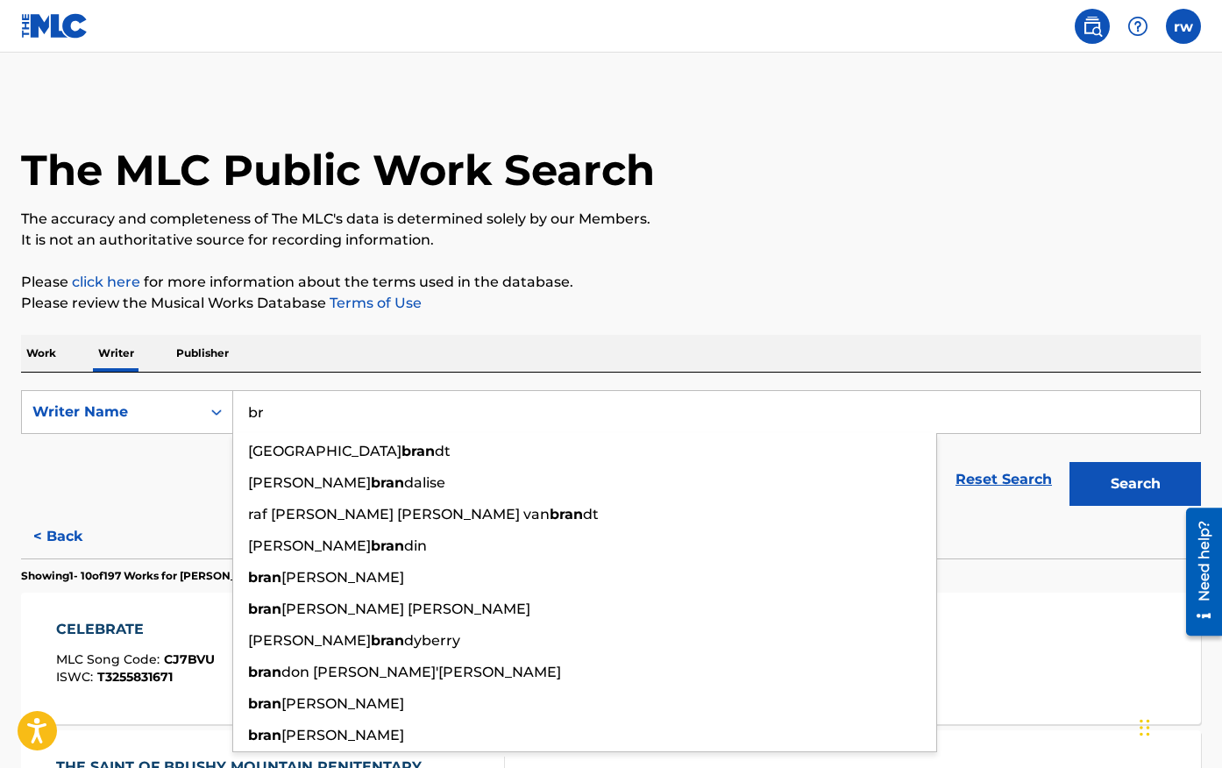
type input "b"
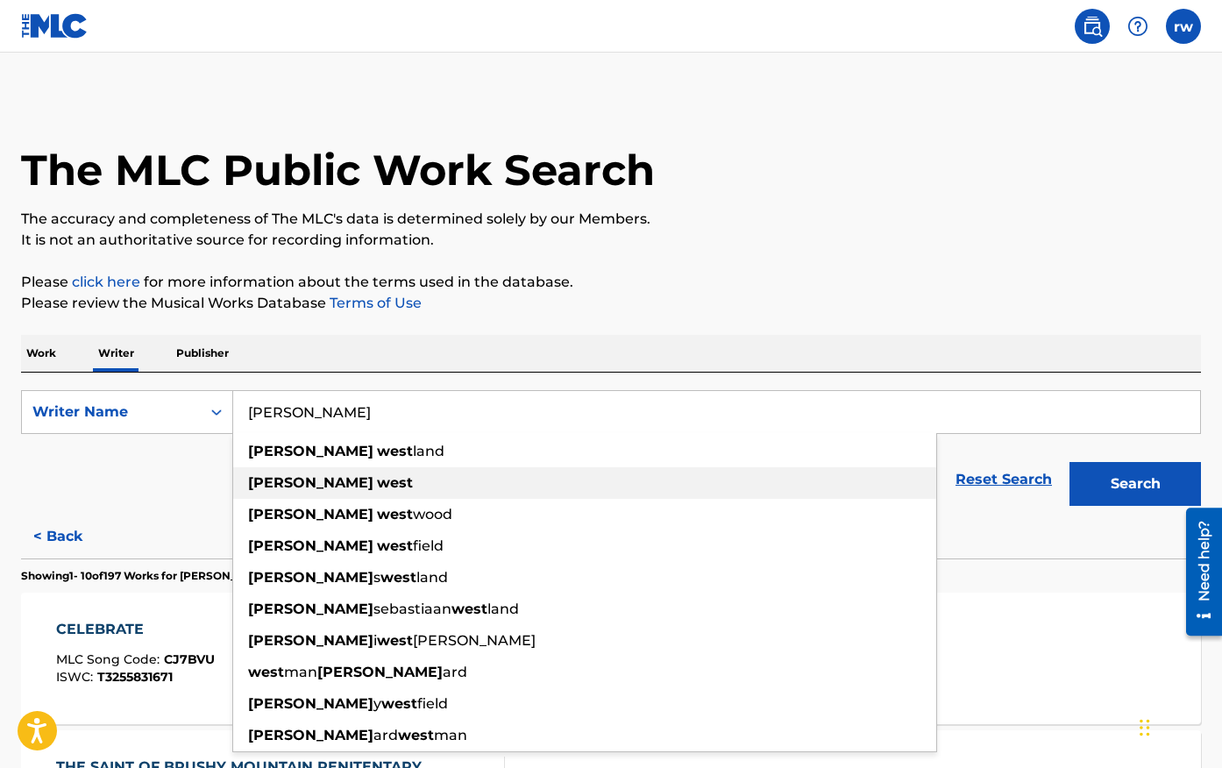
type input "[PERSON_NAME]"
click at [377, 491] on strong "west" at bounding box center [395, 482] width 36 height 17
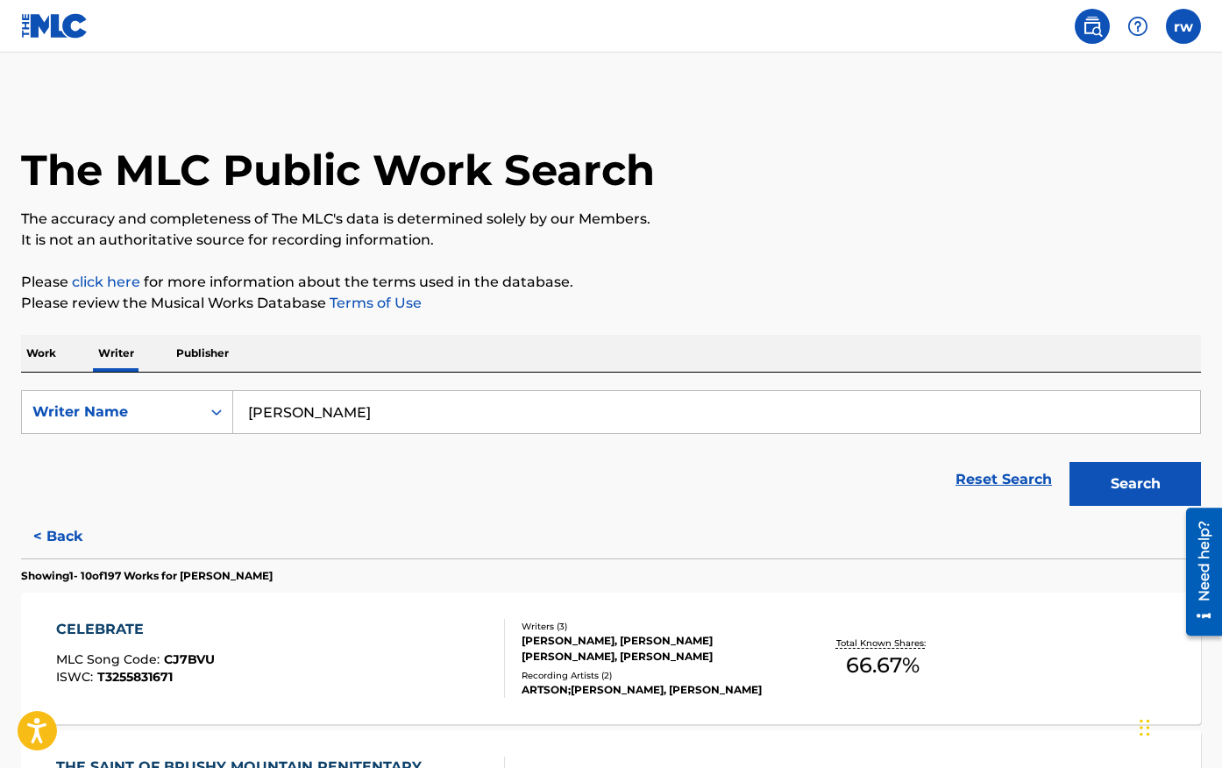
click at [1142, 485] on button "Search" at bounding box center [1134, 484] width 131 height 44
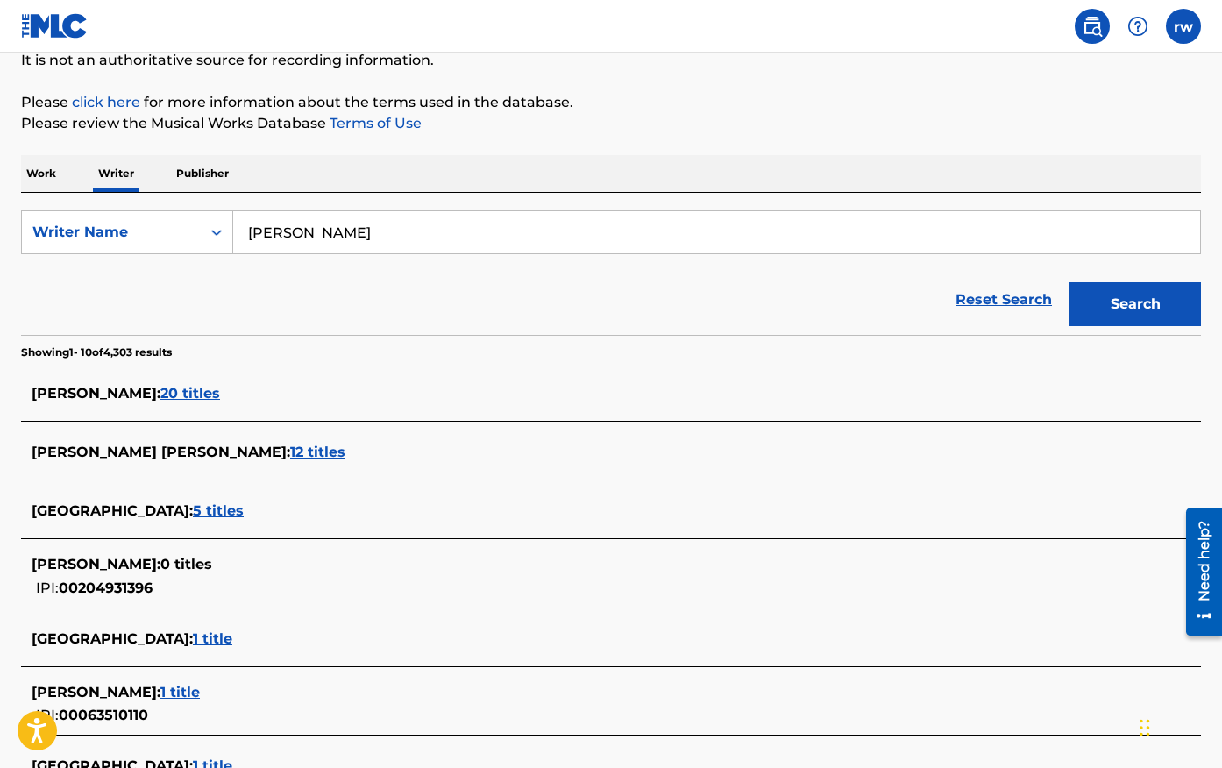
scroll to position [191, 0]
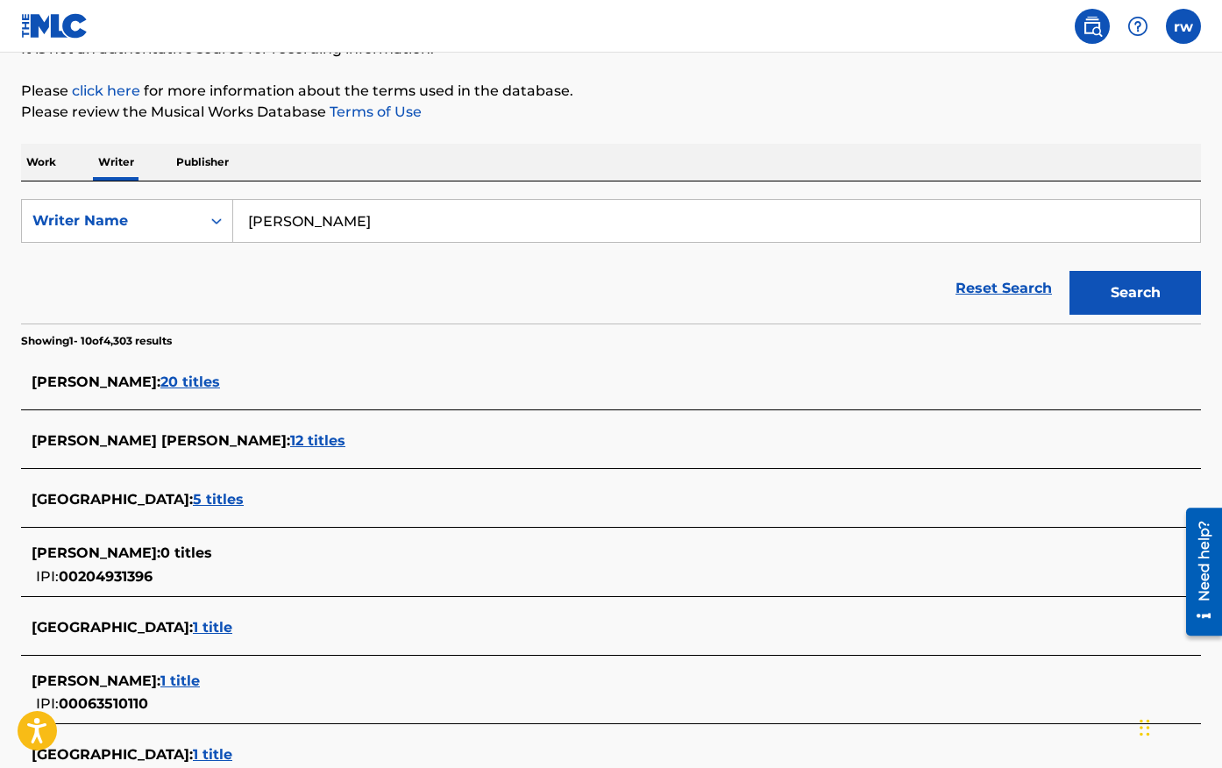
click at [160, 381] on span "20 titles" at bounding box center [190, 381] width 60 height 17
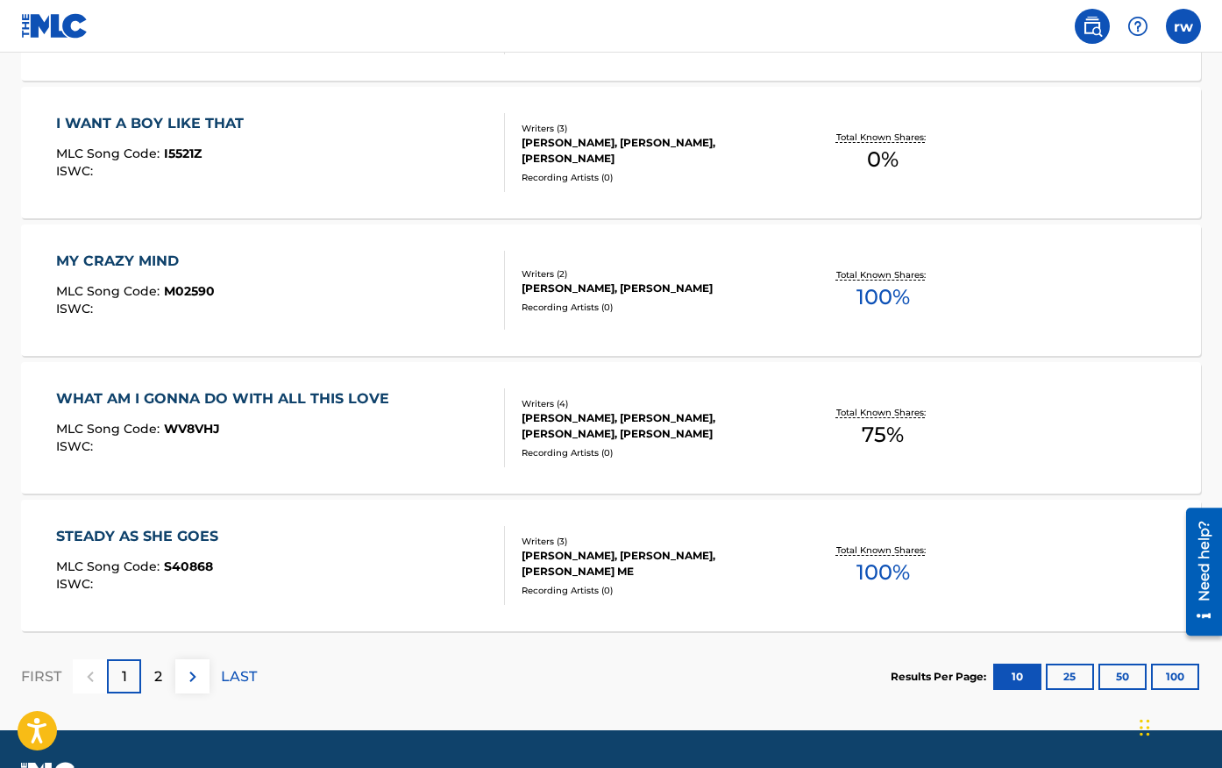
scroll to position [1331, 0]
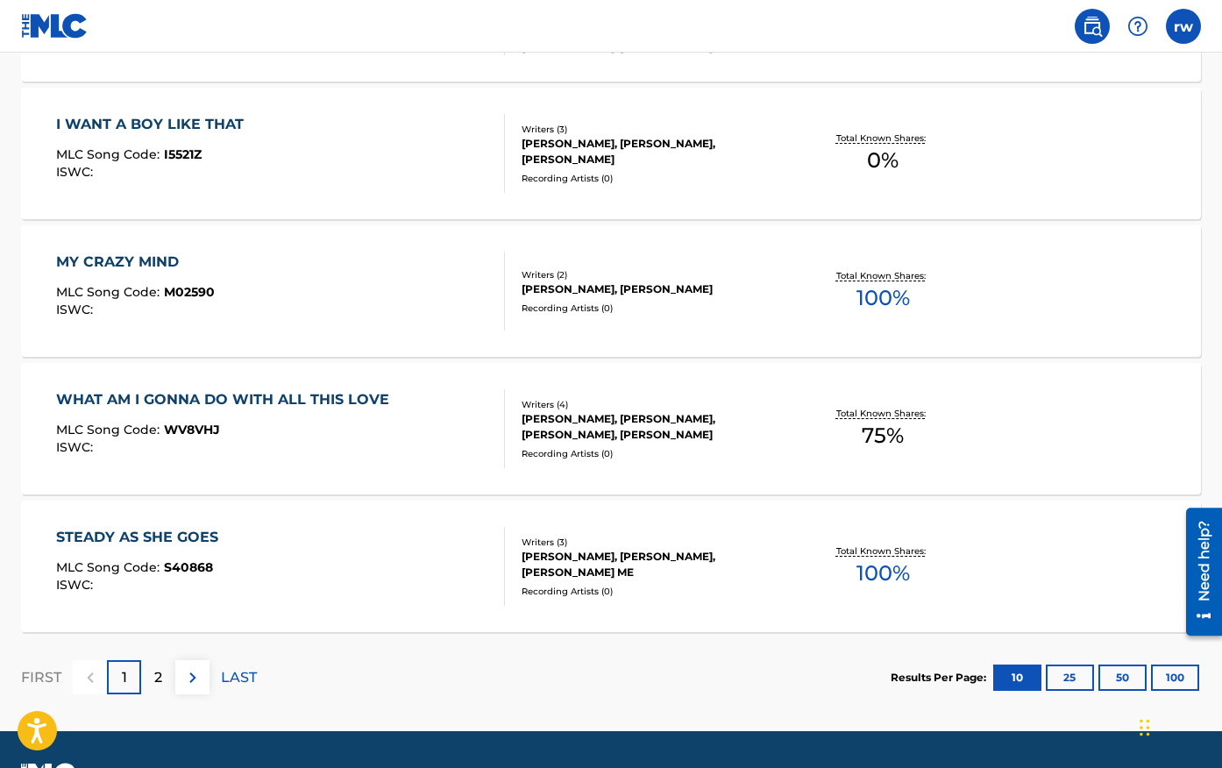
click at [163, 669] on div "2" at bounding box center [158, 677] width 34 height 34
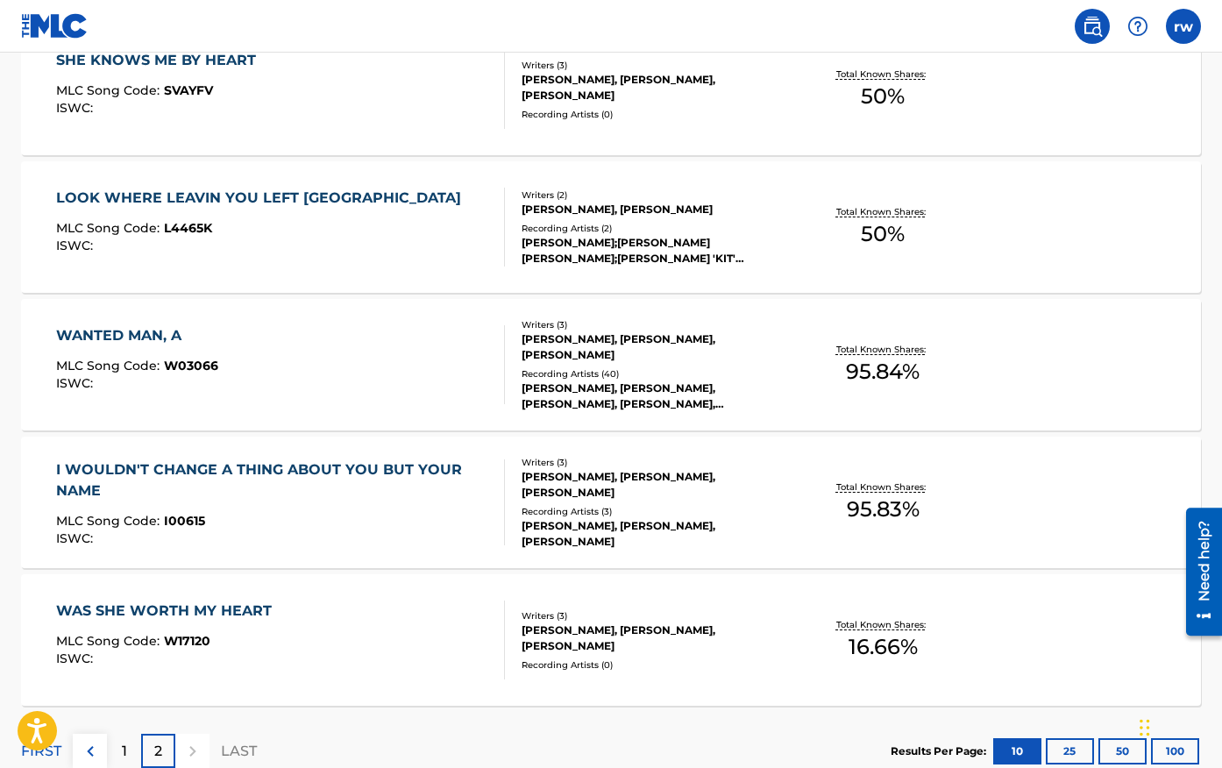
scroll to position [1237, 0]
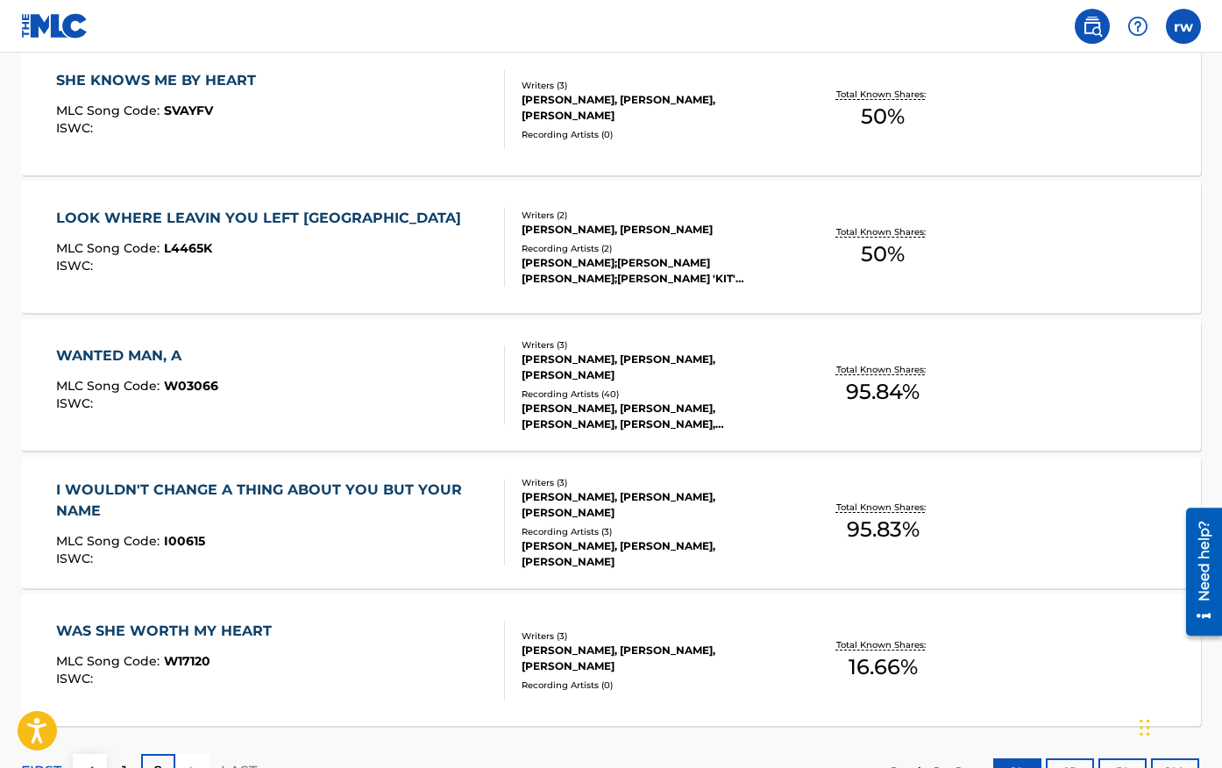
click at [1094, 22] on img at bounding box center [1092, 26] width 21 height 21
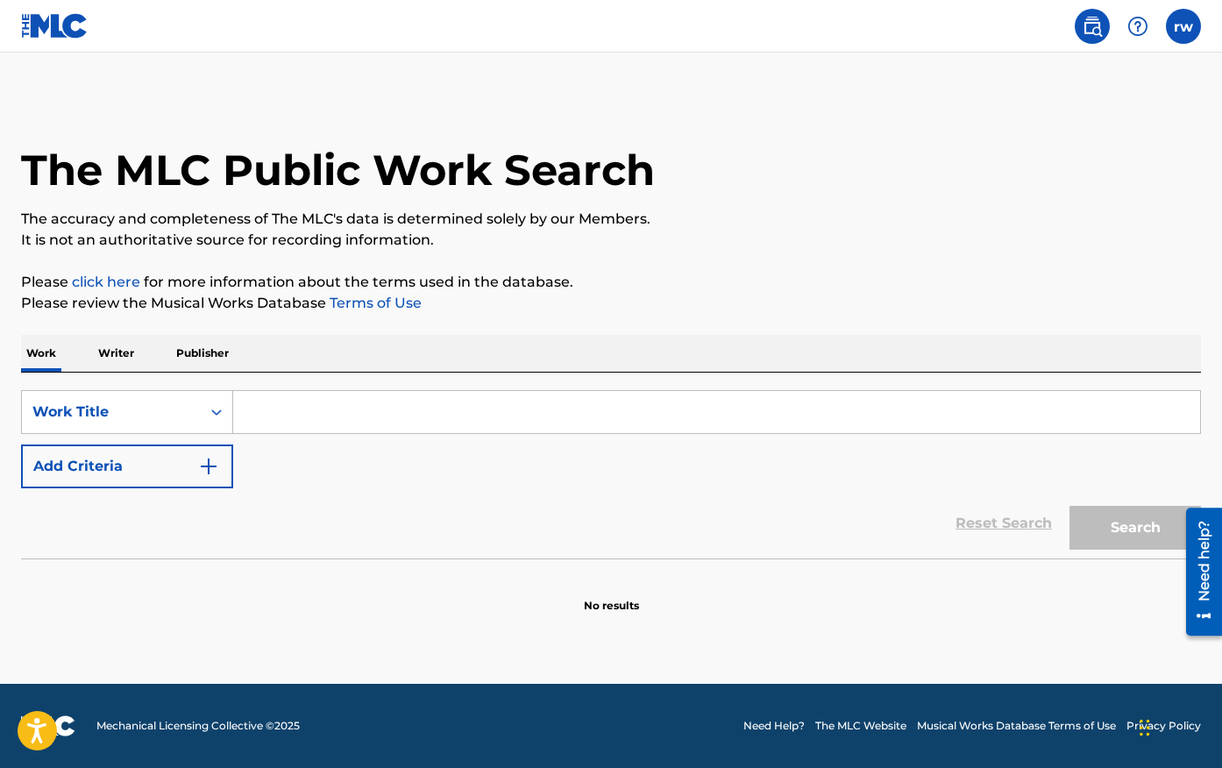
click at [299, 414] on input "Search Form" at bounding box center [716, 412] width 967 height 42
click at [127, 356] on p "Writer" at bounding box center [116, 353] width 46 height 37
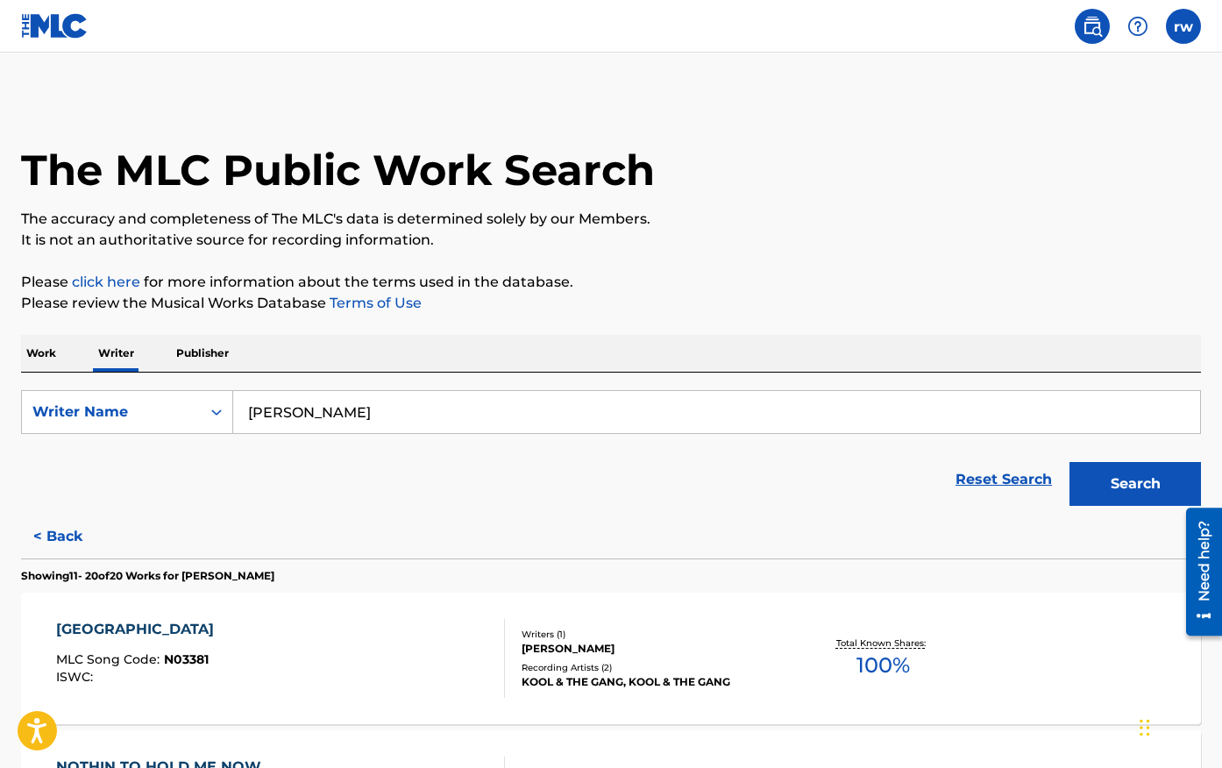
click at [335, 413] on input "[PERSON_NAME]" at bounding box center [716, 412] width 967 height 42
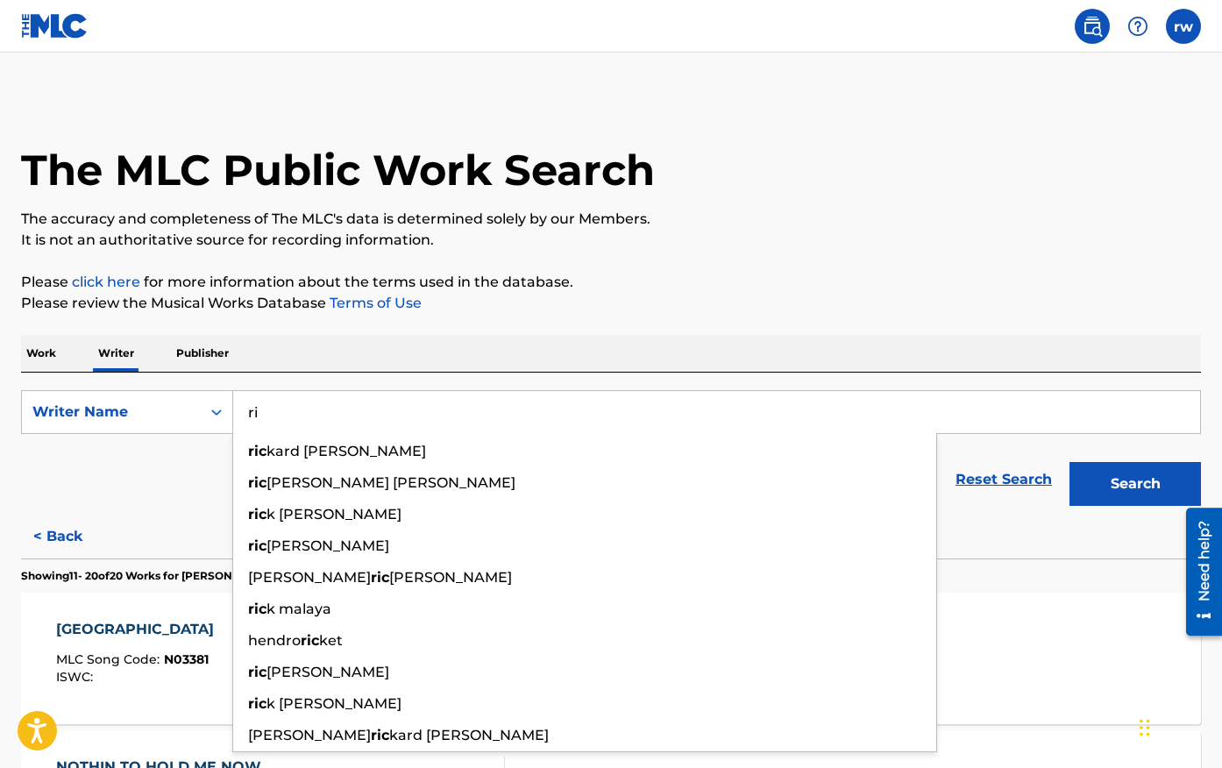
type input "r"
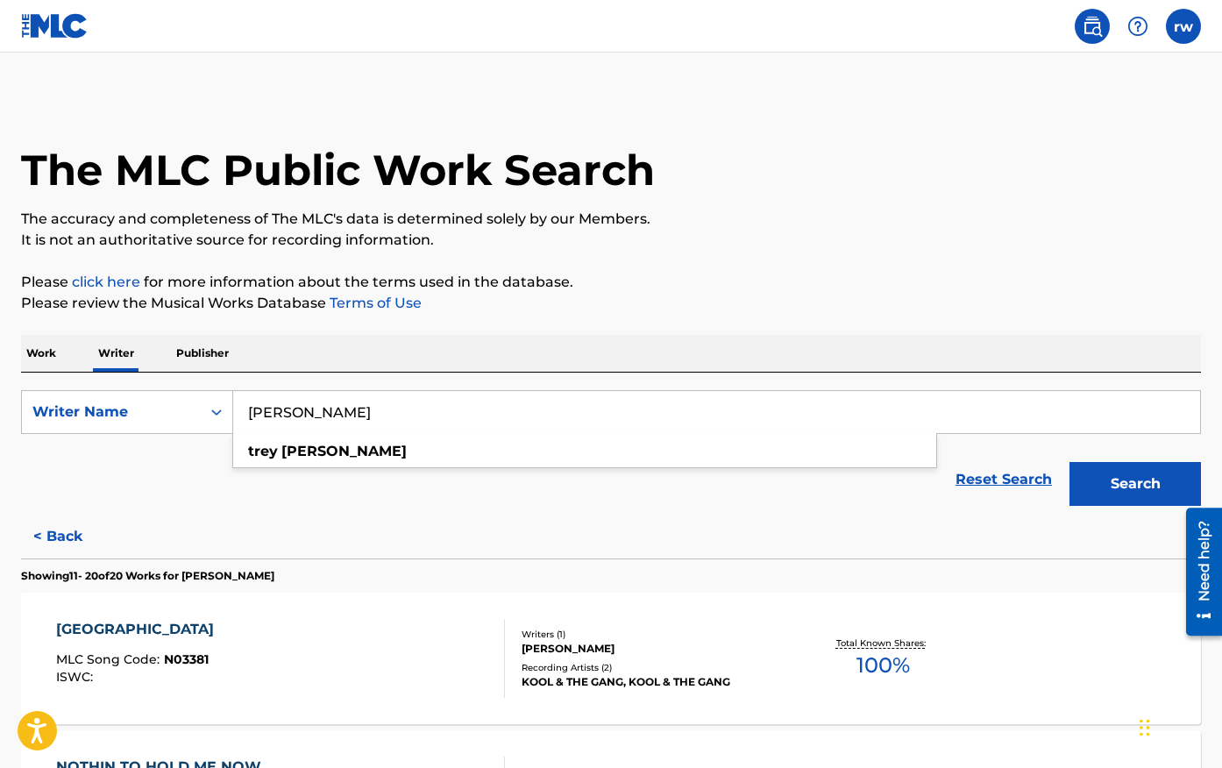
type input "[PERSON_NAME]"
click at [1069, 462] on button "Search" at bounding box center [1134, 484] width 131 height 44
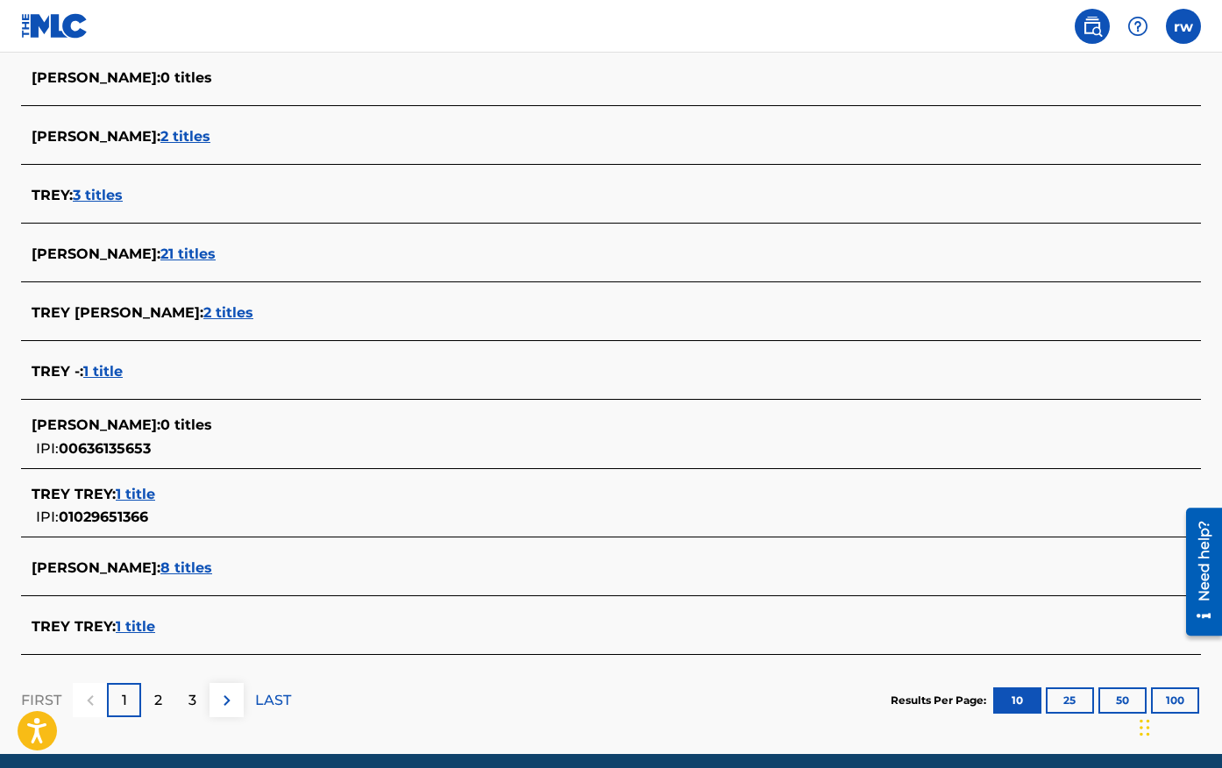
scroll to position [496, 0]
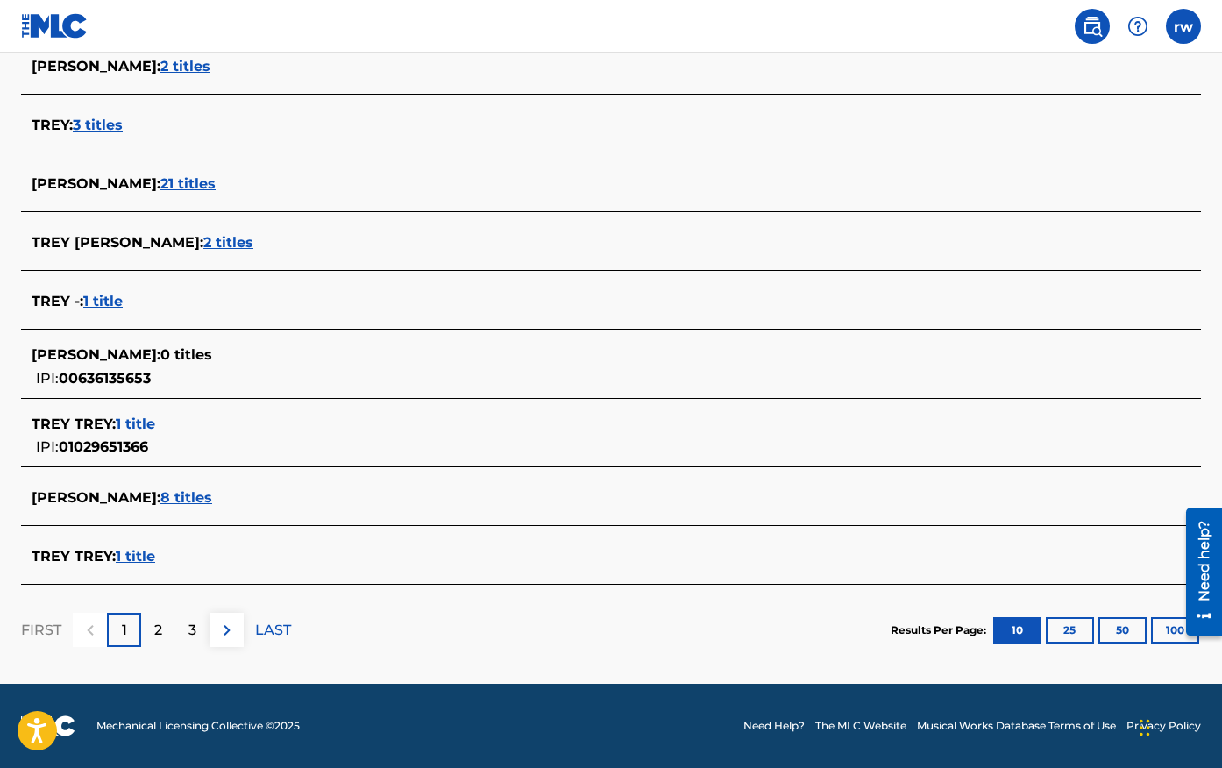
scroll to position [25, 0]
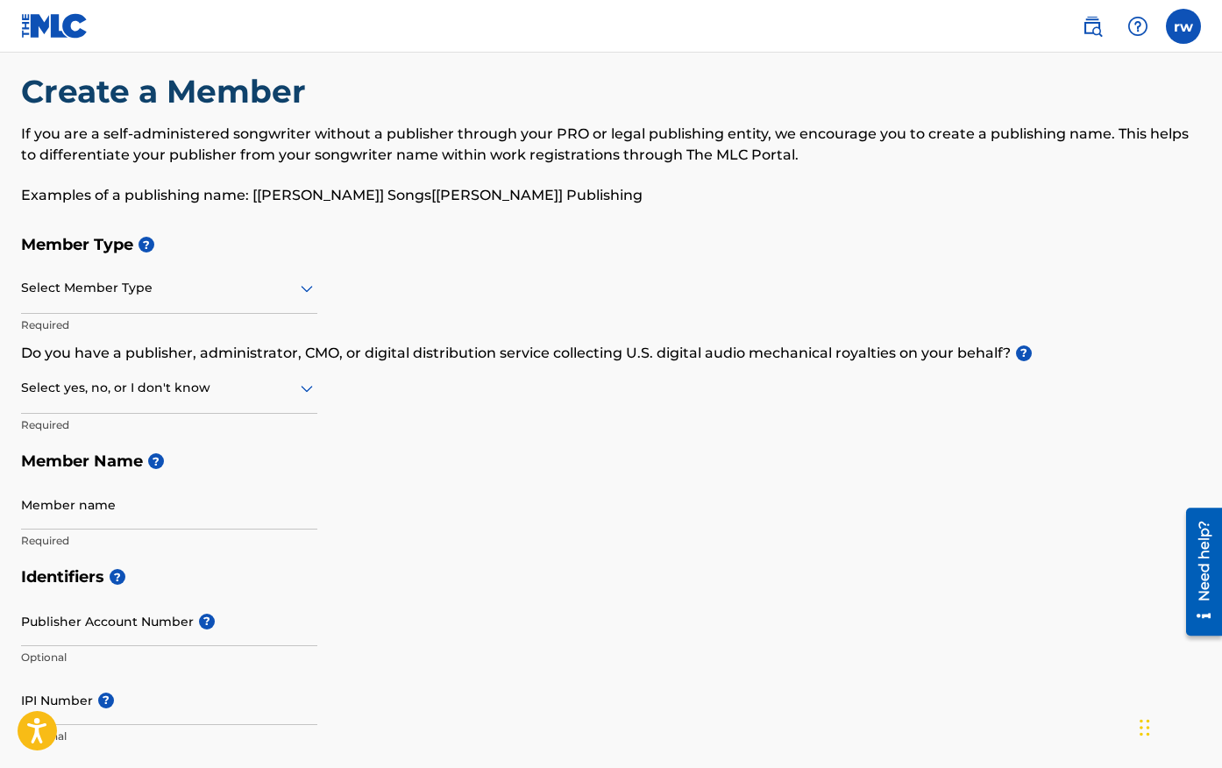
click at [53, 31] on img at bounding box center [54, 25] width 67 height 25
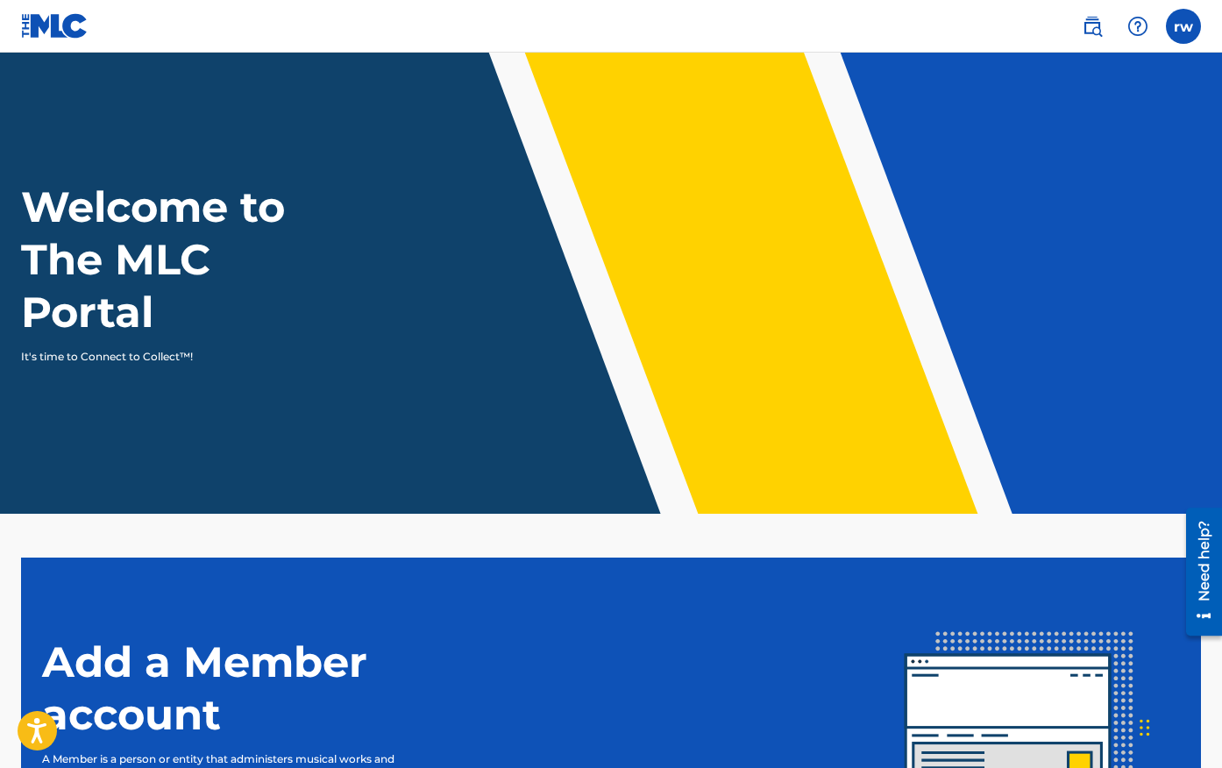
click at [69, 23] on img at bounding box center [54, 25] width 67 height 25
click at [138, 352] on p "It's time to Connect to Collect™!" at bounding box center [173, 357] width 304 height 16
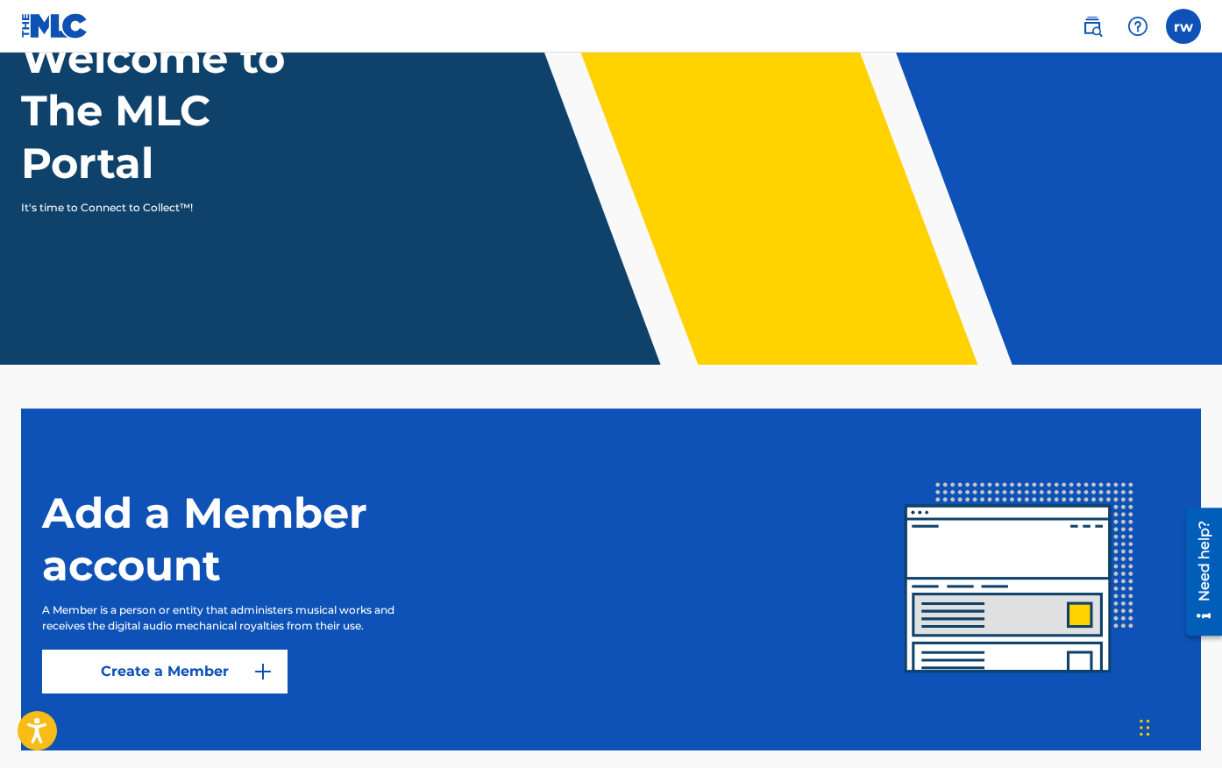
scroll to position [237, 0]
